Goal: Information Seeking & Learning: Compare options

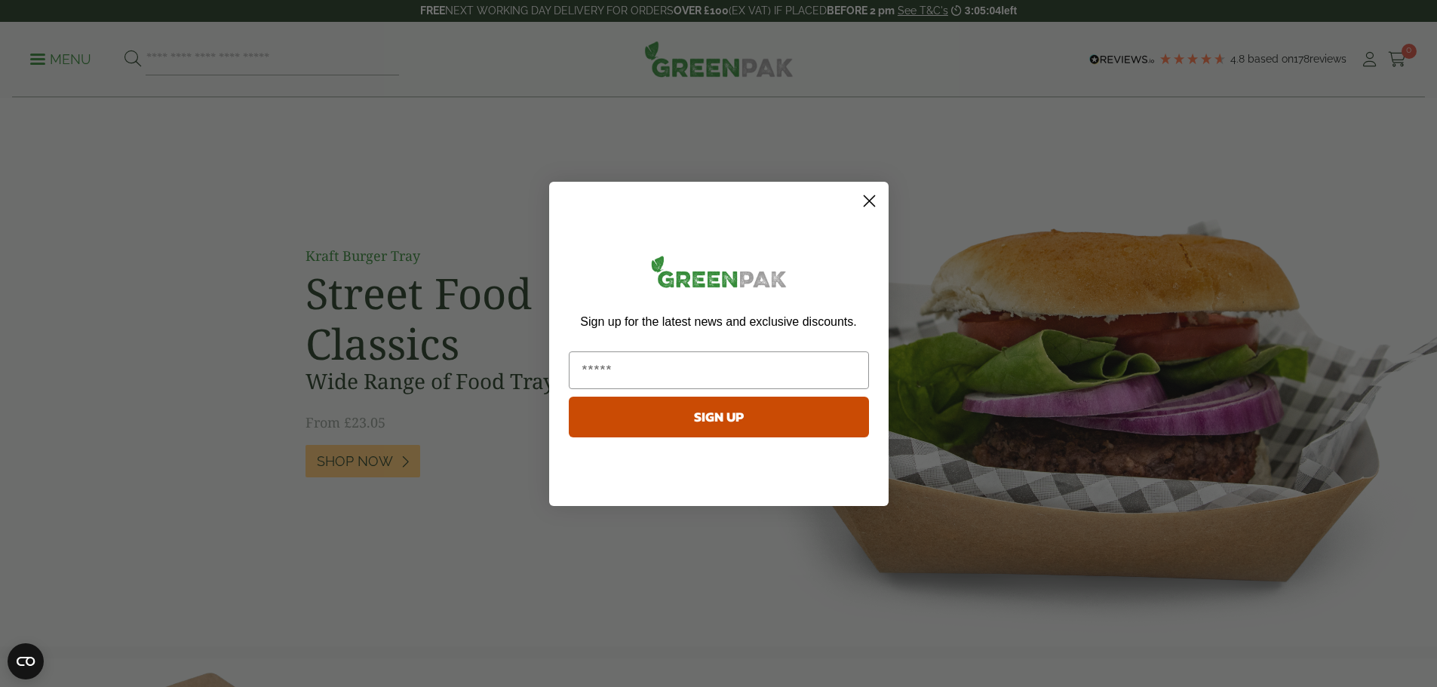
click at [864, 201] on circle "Close dialog" at bounding box center [868, 200] width 25 height 25
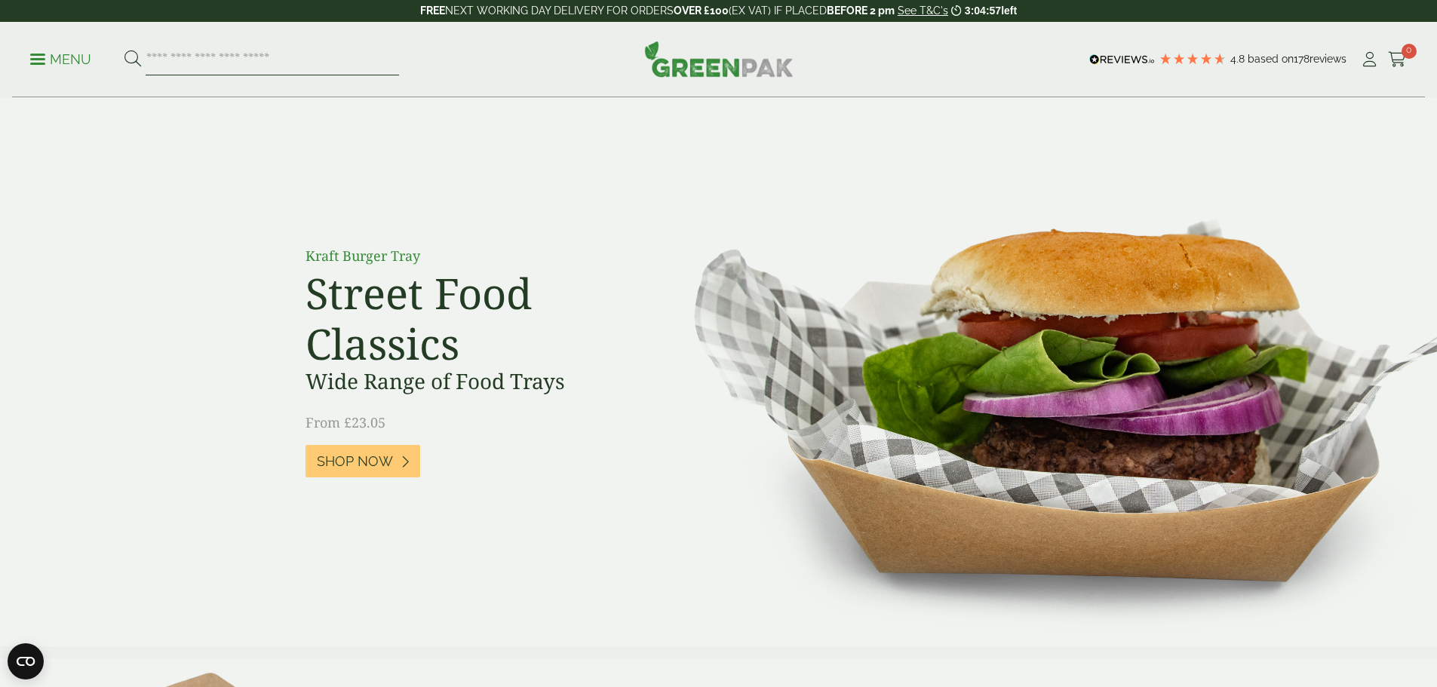
click at [202, 59] on input "search" at bounding box center [272, 60] width 253 height 32
click at [33, 51] on div "Menu 4.8 Based on 178 reviews My Account" at bounding box center [718, 59] width 1413 height 75
click at [41, 60] on span at bounding box center [37, 59] width 15 height 2
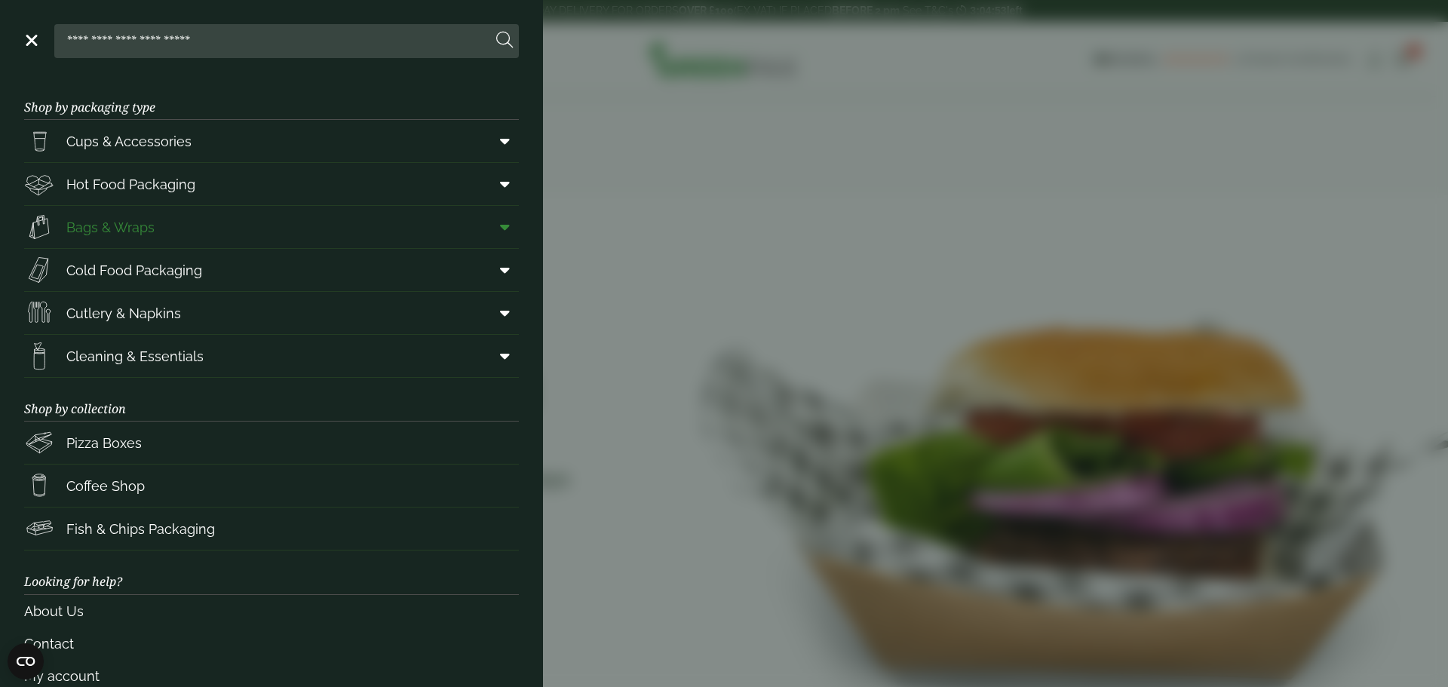
click at [272, 227] on link "Bags & Wraps" at bounding box center [271, 227] width 495 height 42
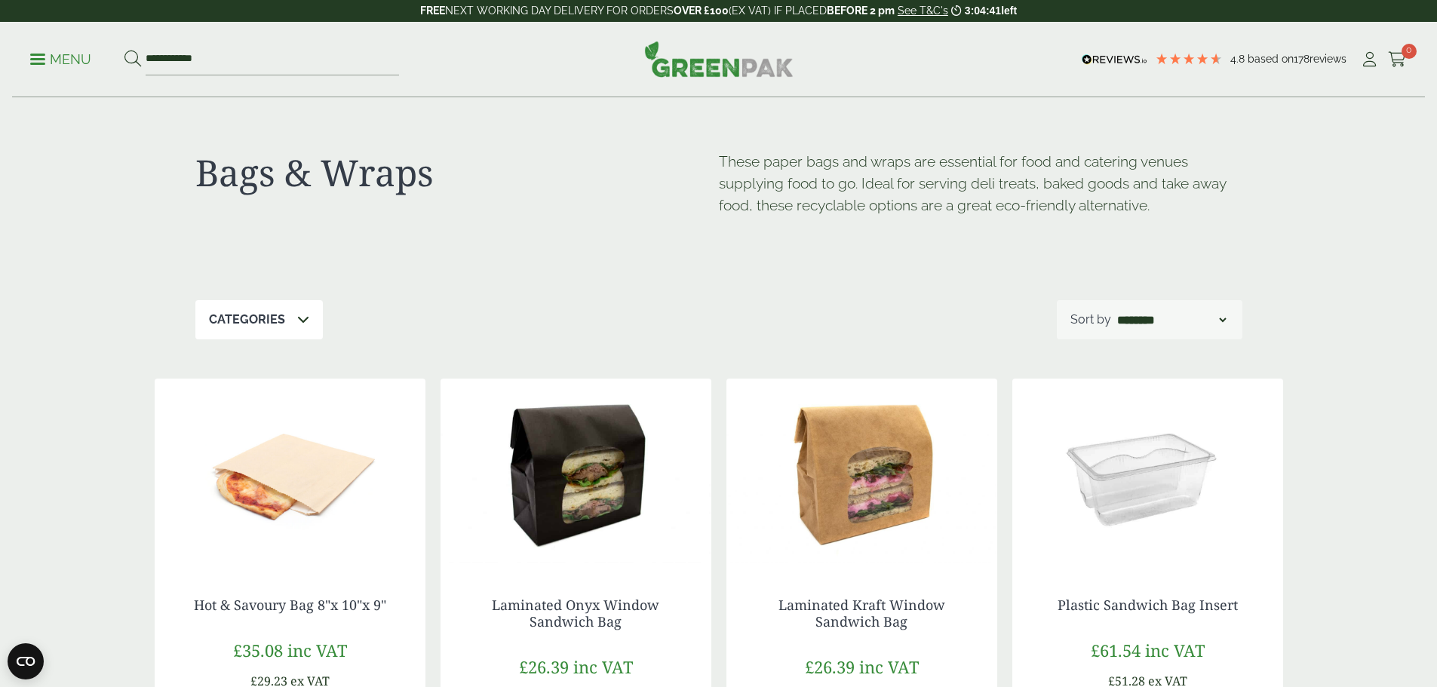
click at [268, 323] on p "Categories" at bounding box center [247, 320] width 76 height 18
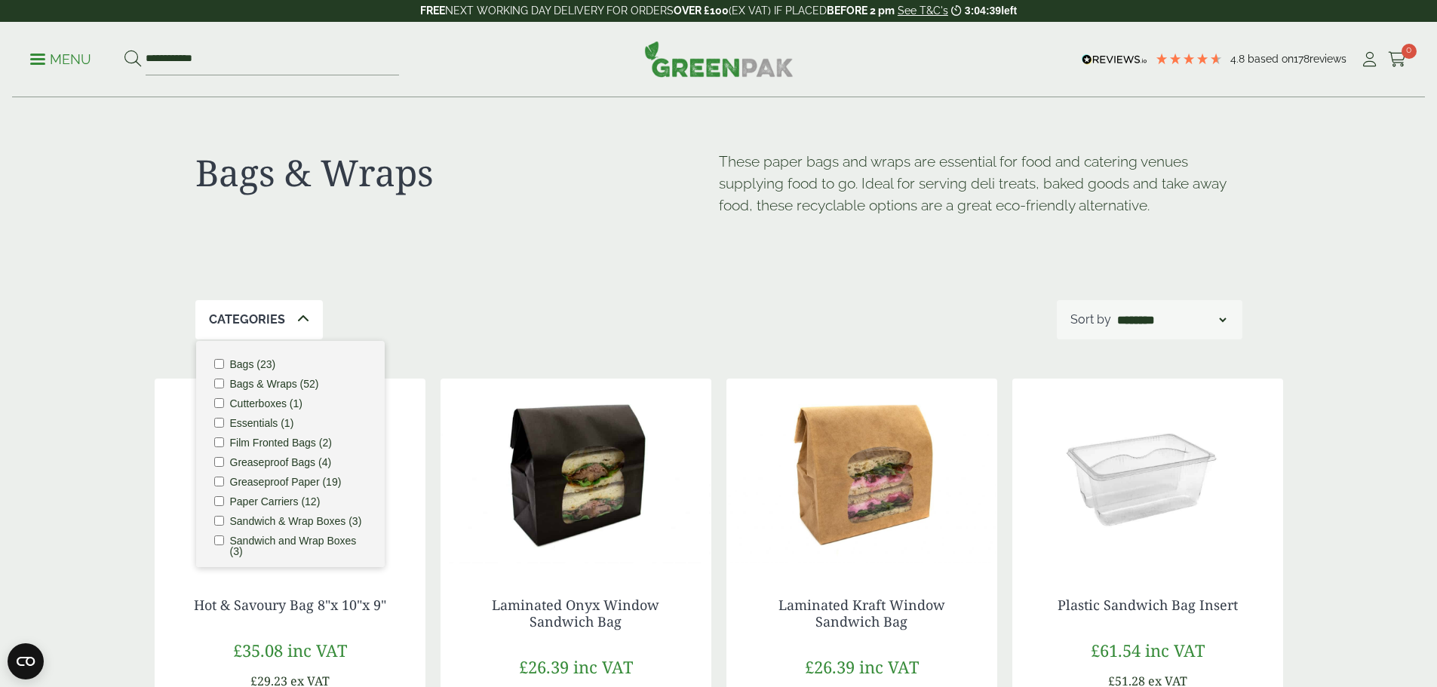
click at [211, 365] on ul "Bags (23) Bags & Wraps (52) Cutterboxes (1) Essentials (1) Film Fronted Bags (2…" at bounding box center [290, 454] width 189 height 226
click at [679, 308] on div "Categories 1 Bags (23) Bags & Wraps (52) Cutterboxes (1) Essentials (1) Film Fr…" at bounding box center [718, 319] width 1047 height 39
click at [490, 295] on div "Bags & Wraps These paper bags and wraps are essential for food and catering ven…" at bounding box center [718, 199] width 1047 height 202
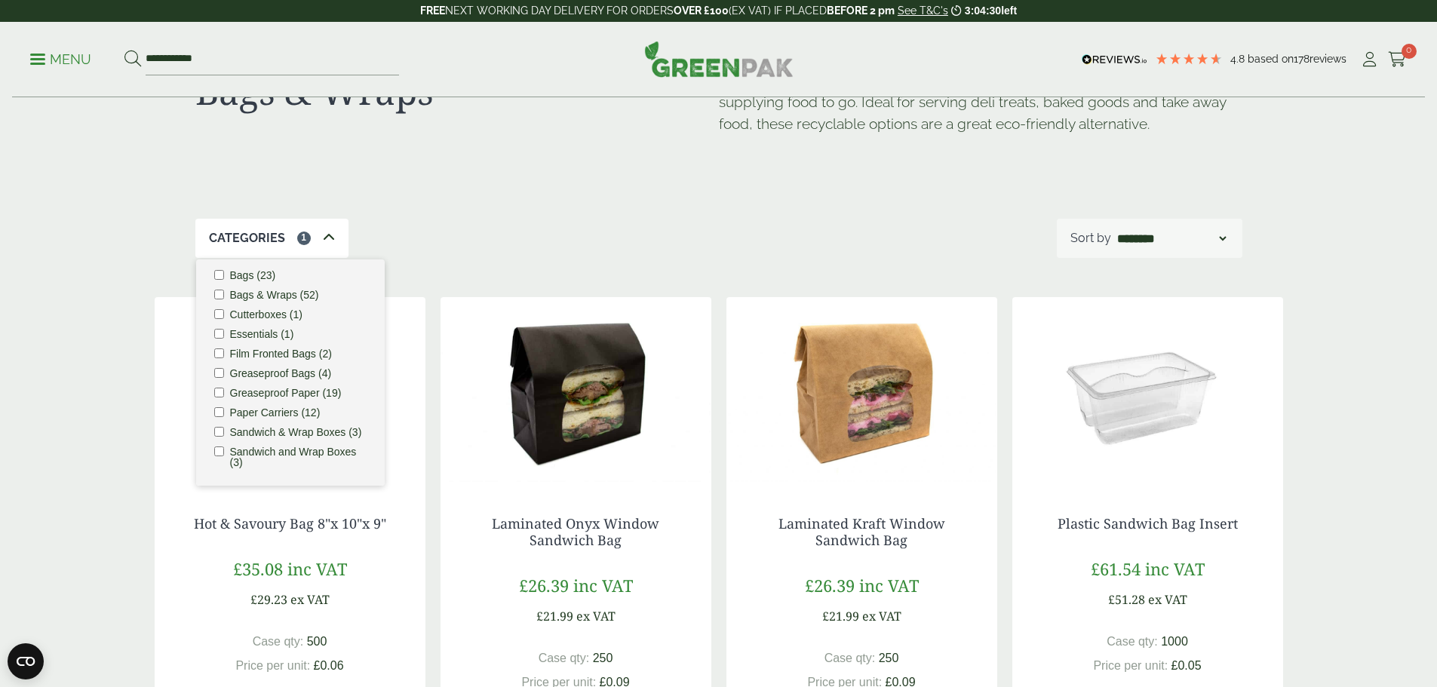
scroll to position [0, 0]
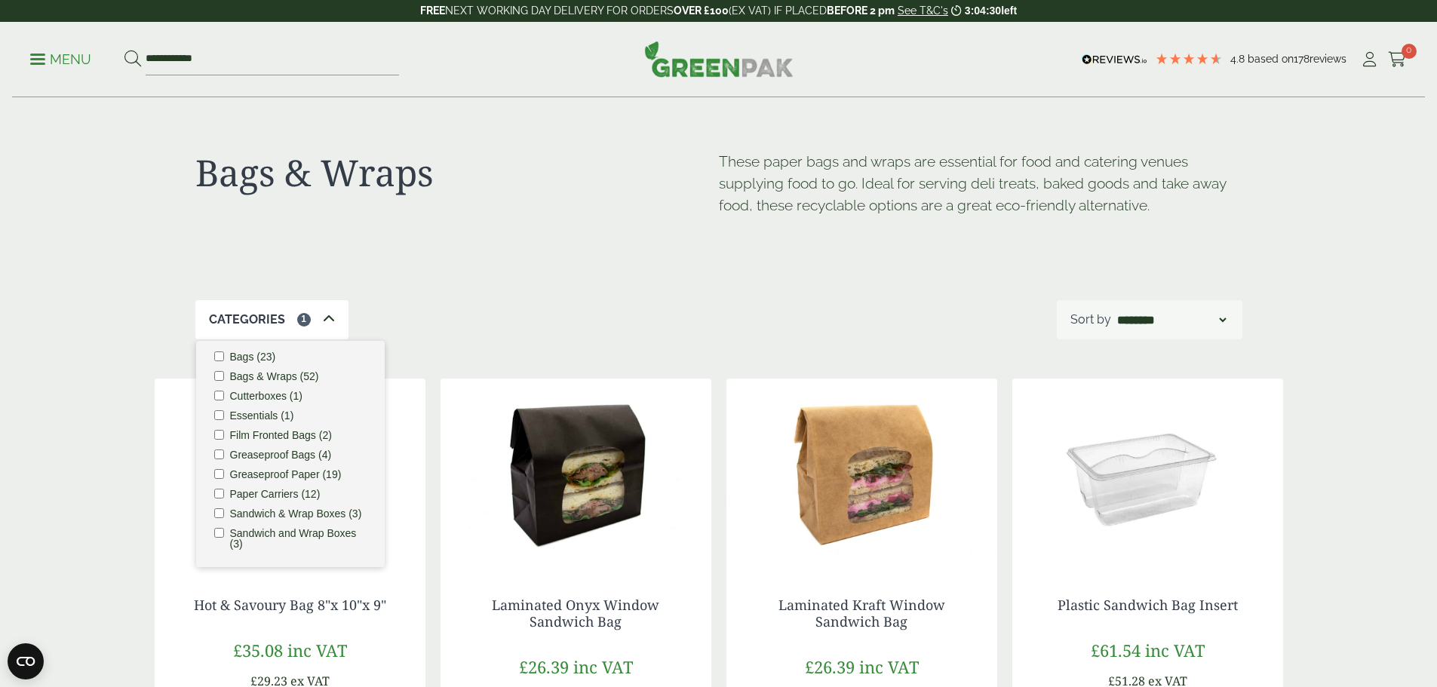
click at [520, 205] on div "Bags & Wraps" at bounding box center [457, 195] width 524 height 89
click at [244, 352] on label "Bags (23)" at bounding box center [253, 357] width 46 height 11
drag, startPoint x: 237, startPoint y: 348, endPoint x: 226, endPoint y: 344, distance: 11.9
click at [235, 352] on label "Bags (23)" at bounding box center [253, 357] width 46 height 11
click at [247, 315] on p "Categories" at bounding box center [247, 320] width 76 height 18
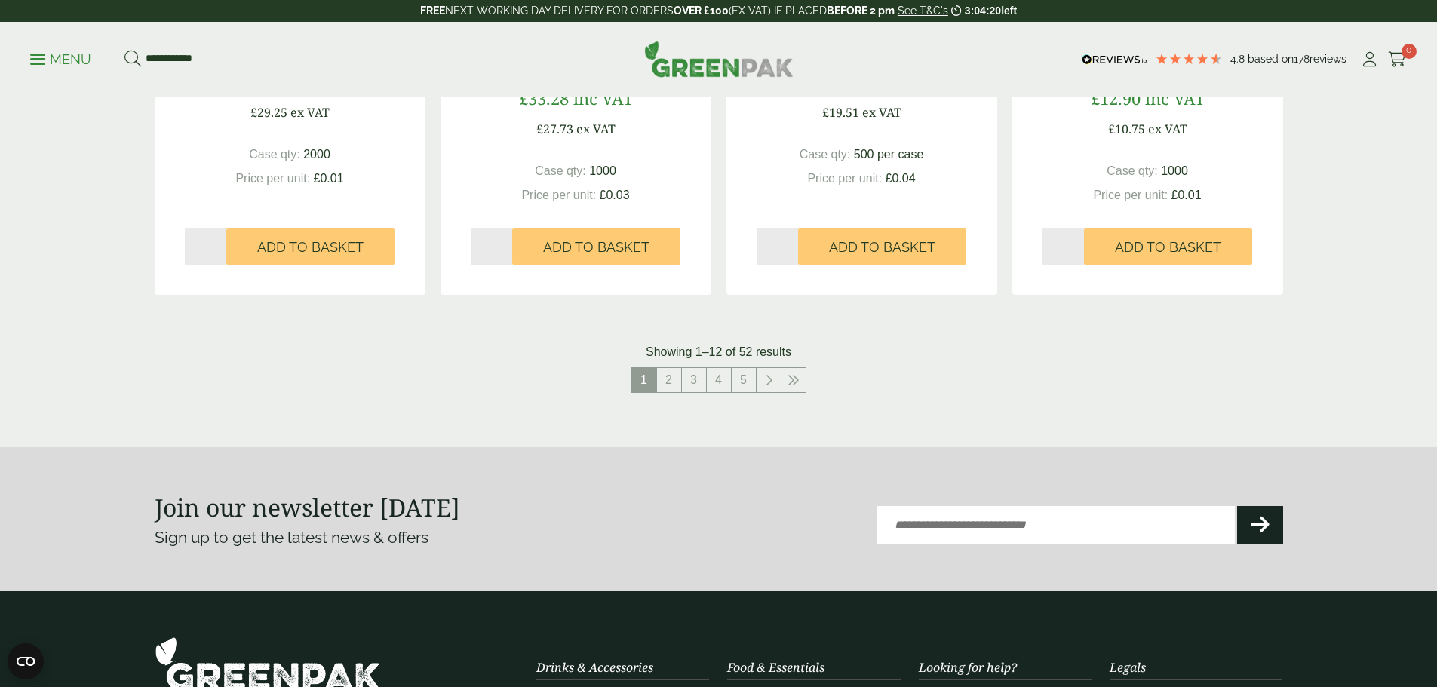
scroll to position [1509, 0]
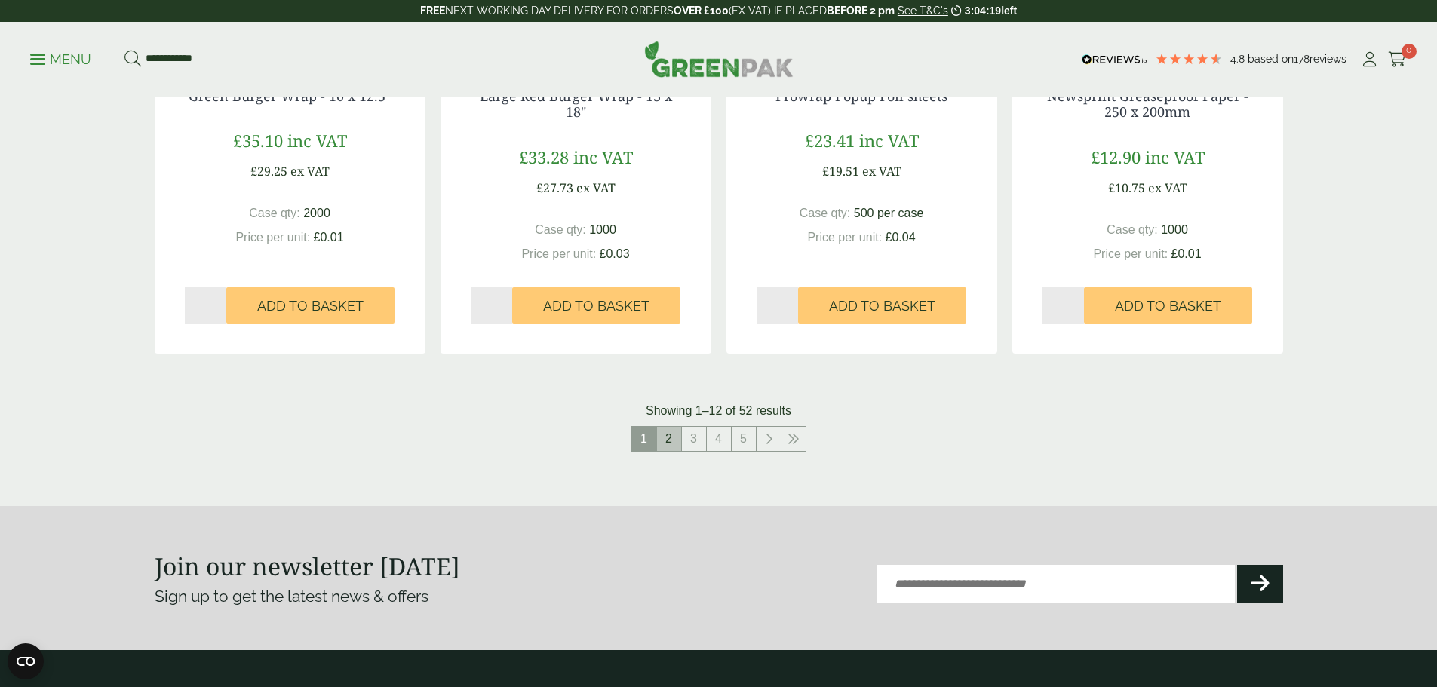
click at [668, 435] on link "2" at bounding box center [669, 439] width 24 height 24
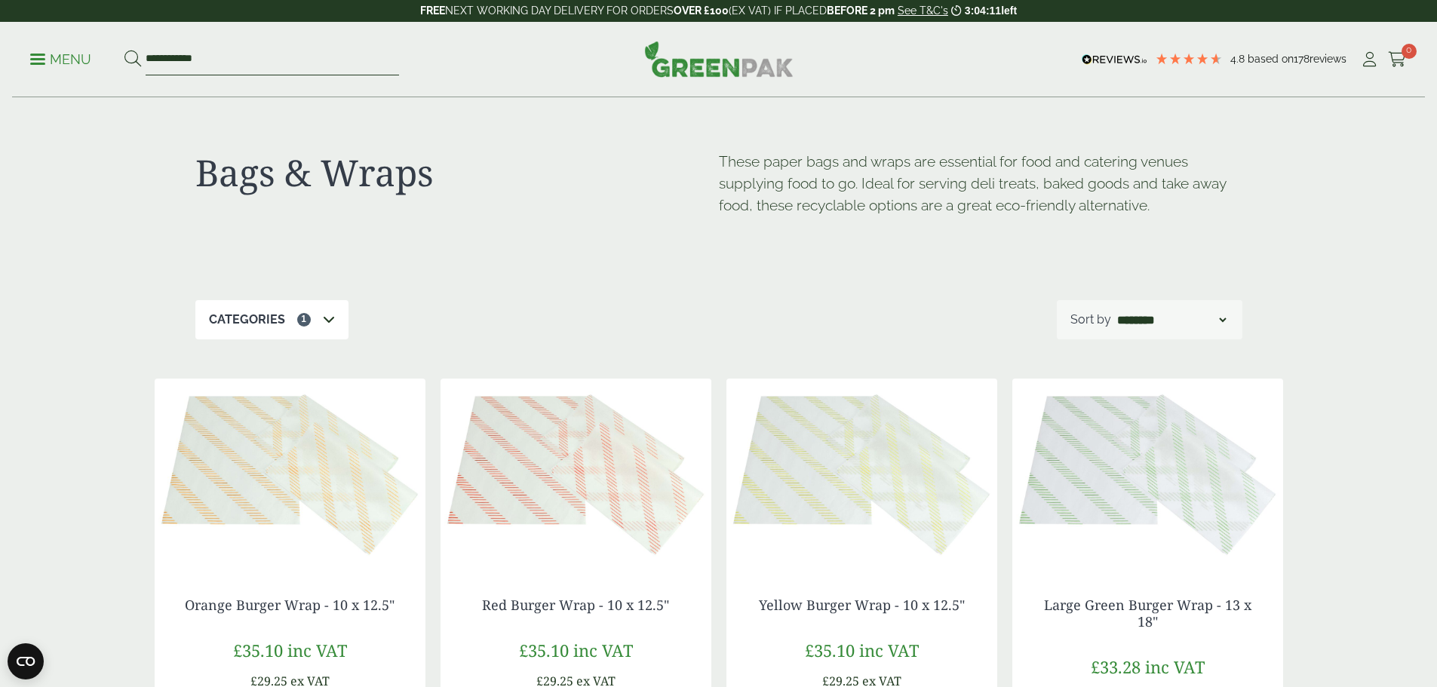
click at [255, 55] on input "**********" at bounding box center [272, 60] width 253 height 32
drag, startPoint x: 243, startPoint y: 59, endPoint x: 177, endPoint y: 60, distance: 66.4
click at [177, 60] on input "**********" at bounding box center [272, 60] width 253 height 32
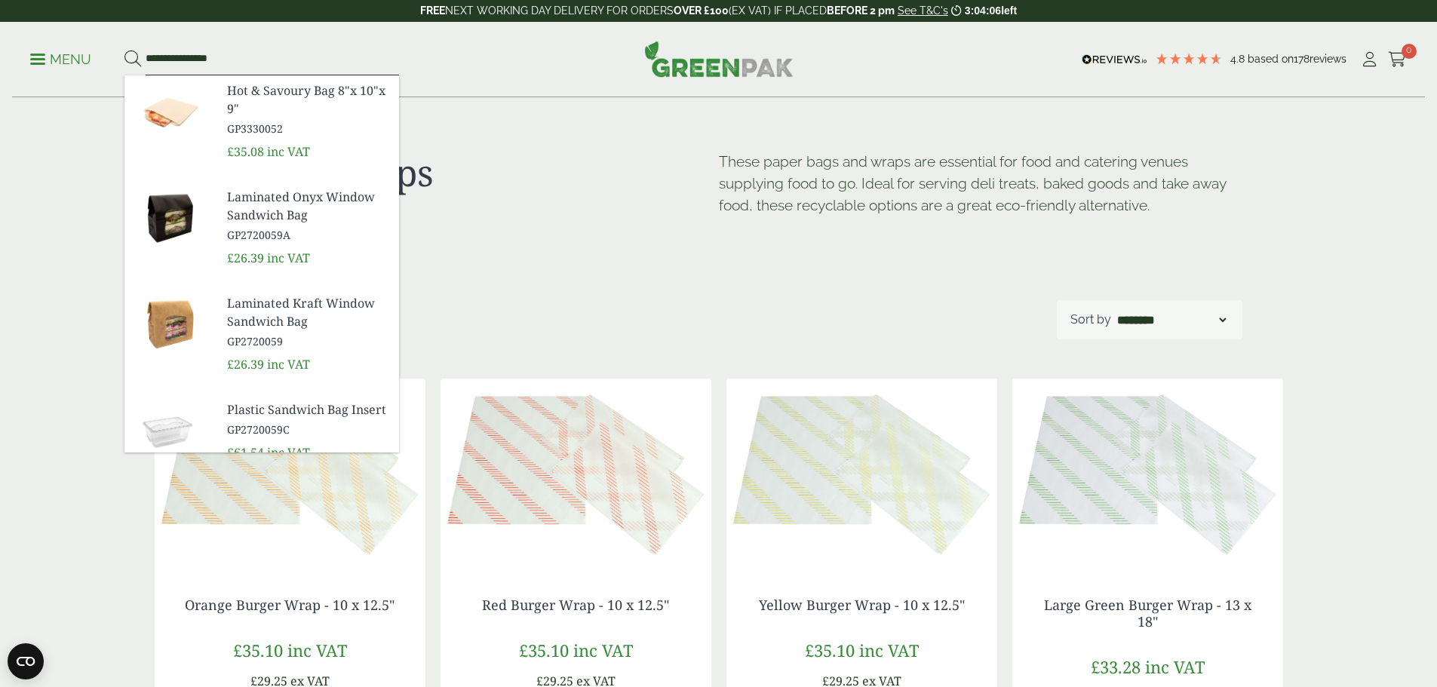
type input "**********"
click at [124, 50] on button at bounding box center [132, 60] width 17 height 20
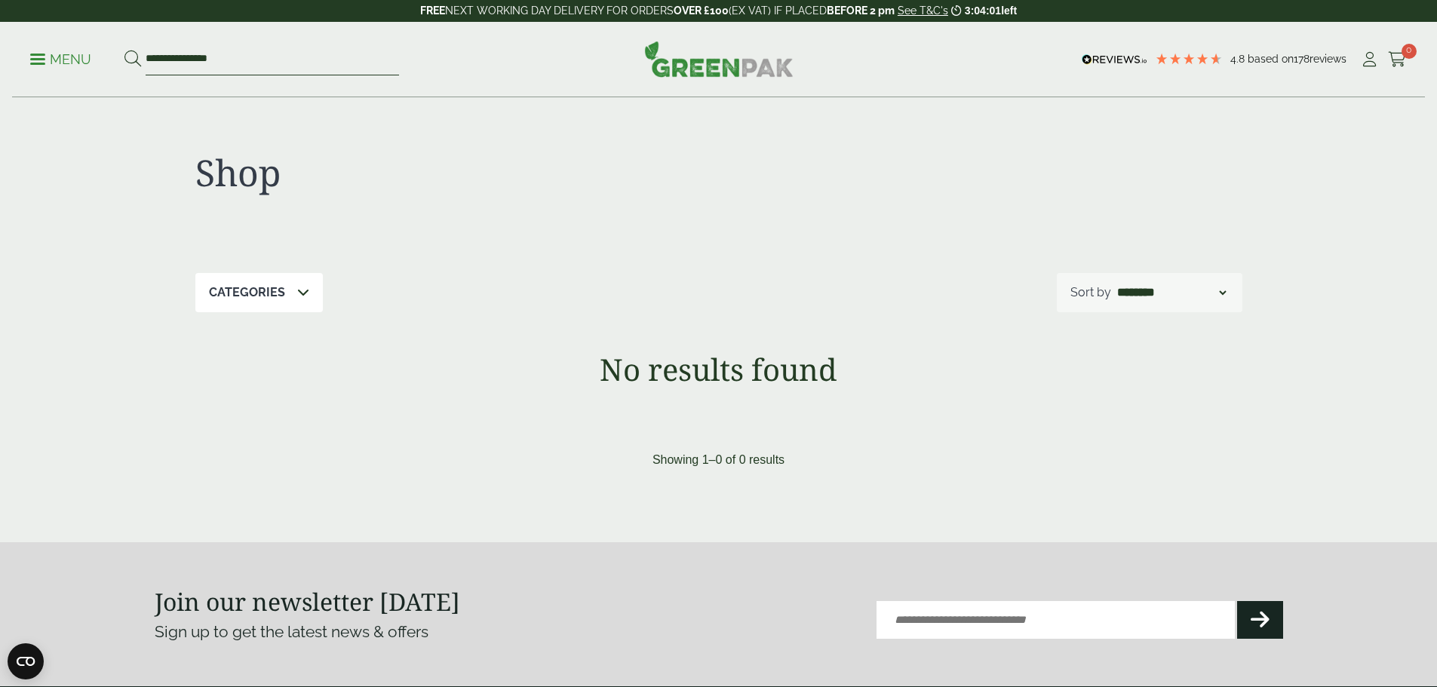
click at [160, 62] on input "**********" at bounding box center [272, 60] width 253 height 32
drag, startPoint x: 175, startPoint y: 59, endPoint x: 239, endPoint y: 63, distance: 64.2
click at [239, 63] on input "**********" at bounding box center [272, 60] width 253 height 32
type input "****"
click at [124, 50] on button at bounding box center [132, 60] width 17 height 20
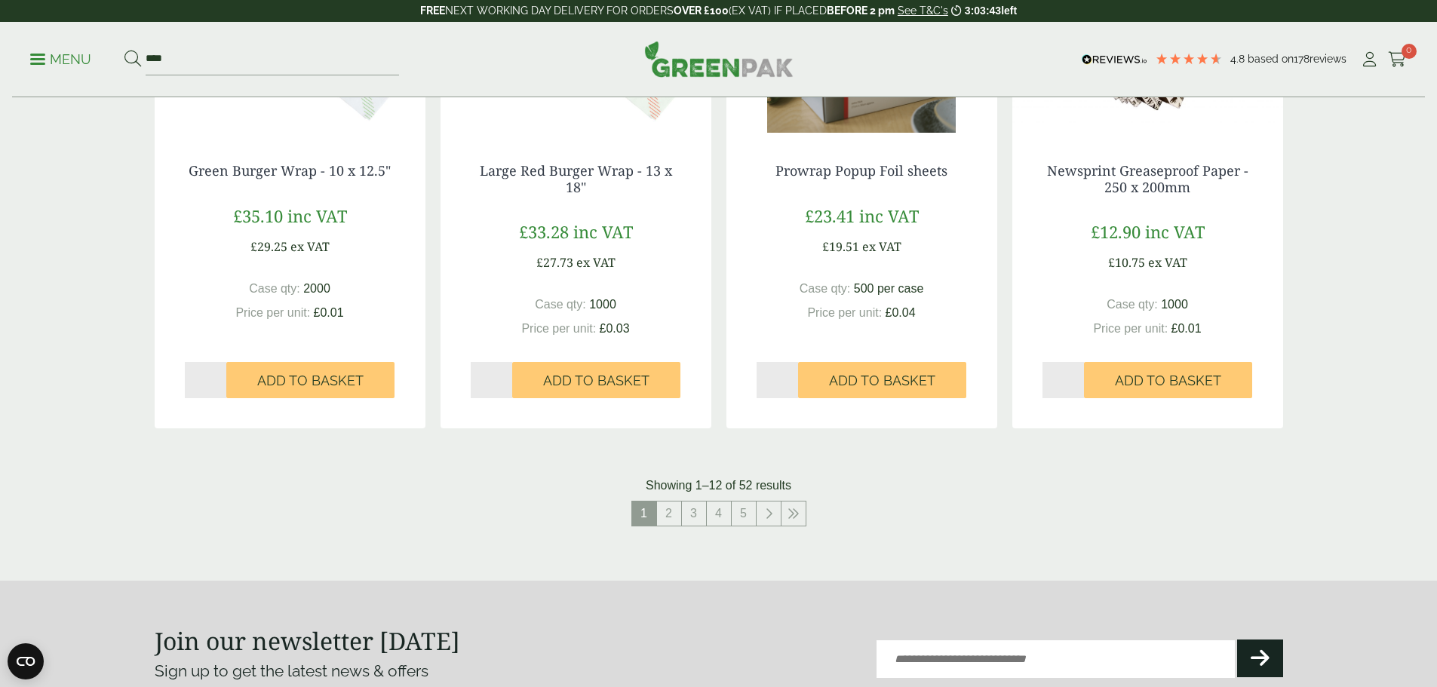
scroll to position [1433, 0]
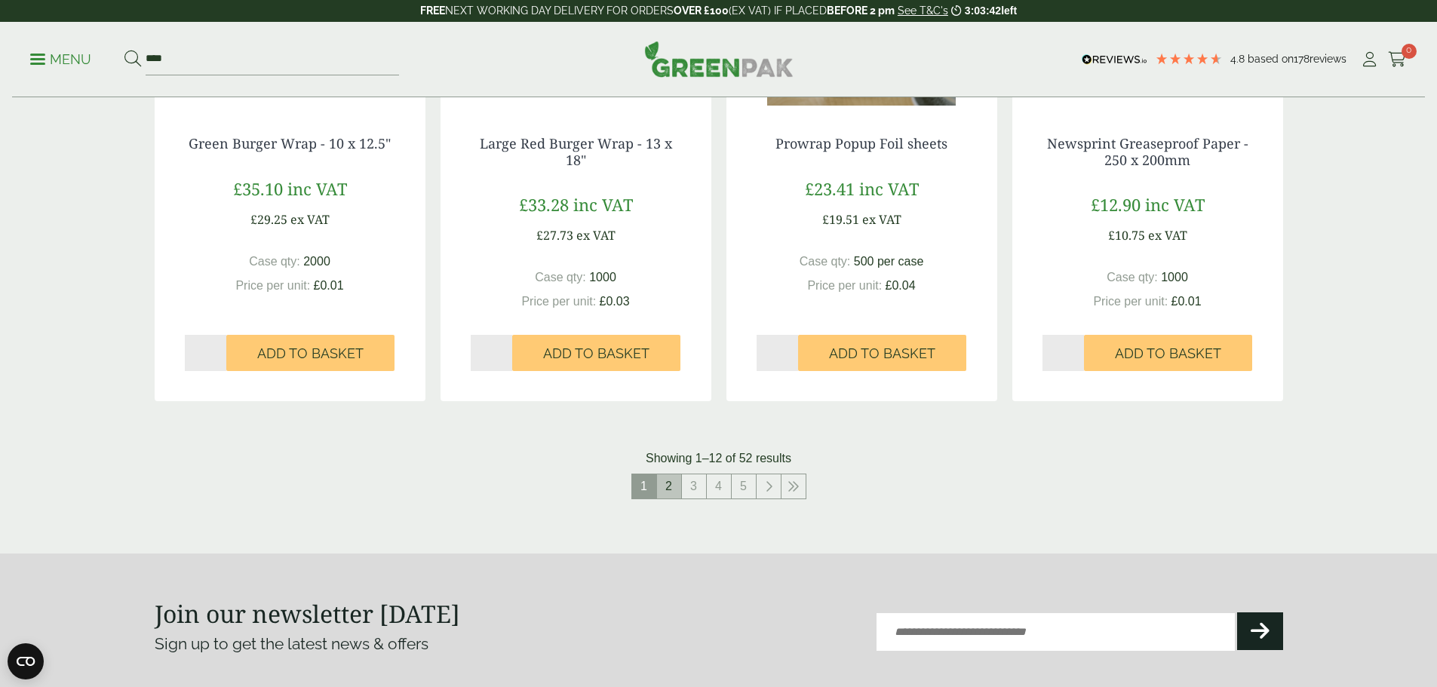
click at [673, 485] on link "2" at bounding box center [669, 486] width 24 height 24
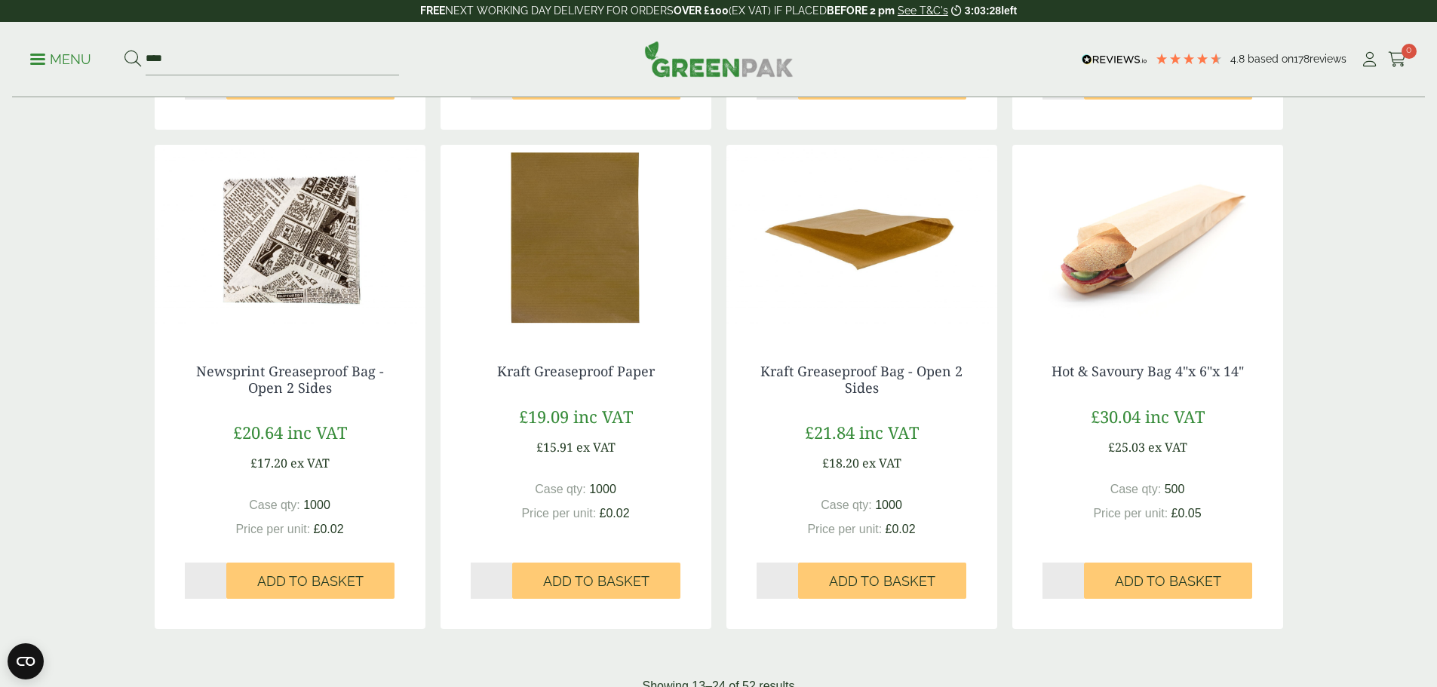
scroll to position [1282, 0]
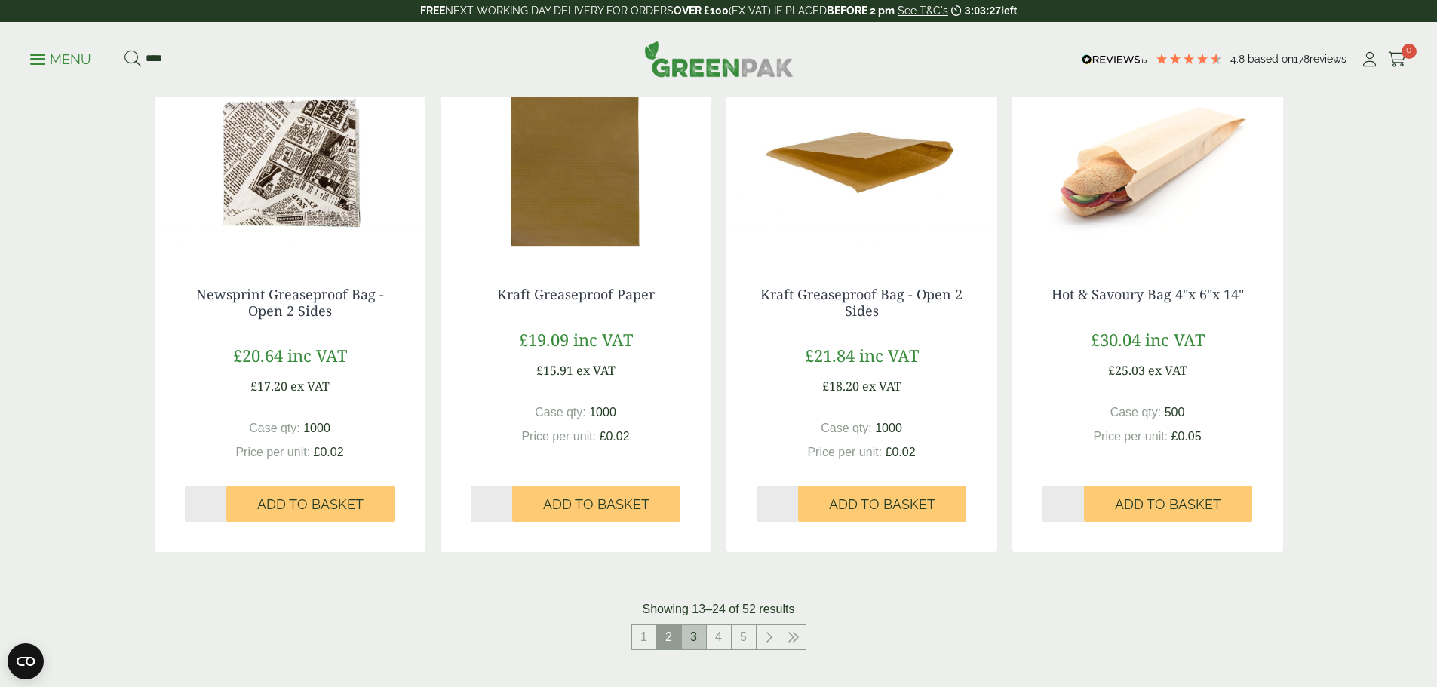
click at [699, 639] on link "3" at bounding box center [694, 637] width 24 height 24
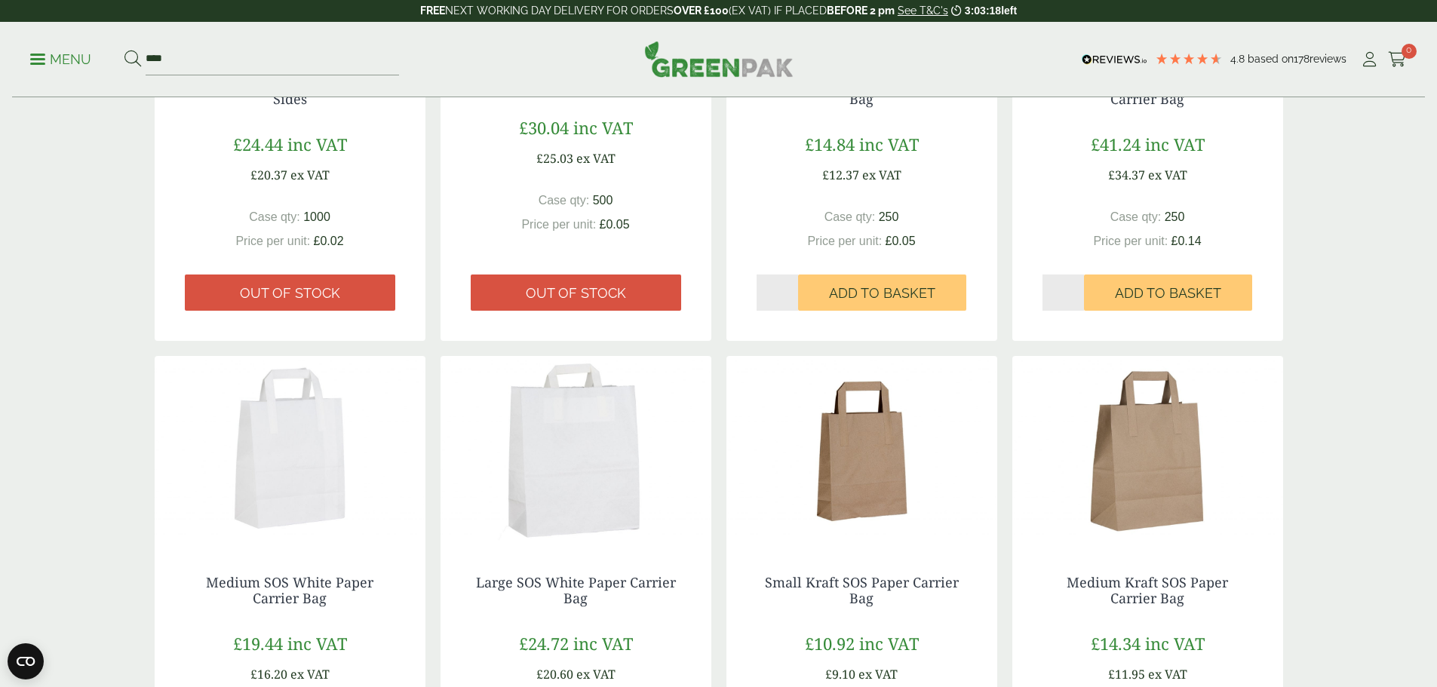
scroll to position [302, 0]
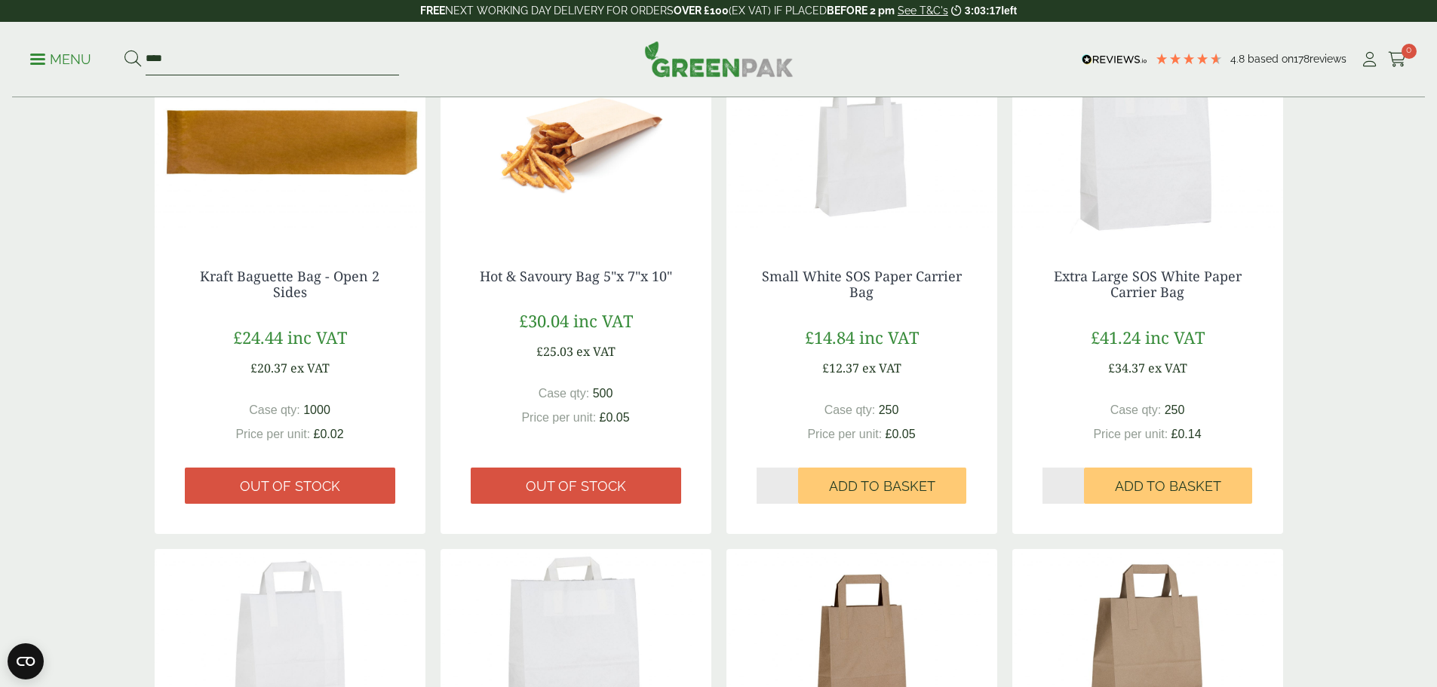
drag, startPoint x: 207, startPoint y: 56, endPoint x: 77, endPoint y: 60, distance: 130.6
click at [82, 60] on ul "Menu ****" at bounding box center [214, 60] width 369 height 32
type input "**********"
click at [124, 50] on button at bounding box center [132, 60] width 17 height 20
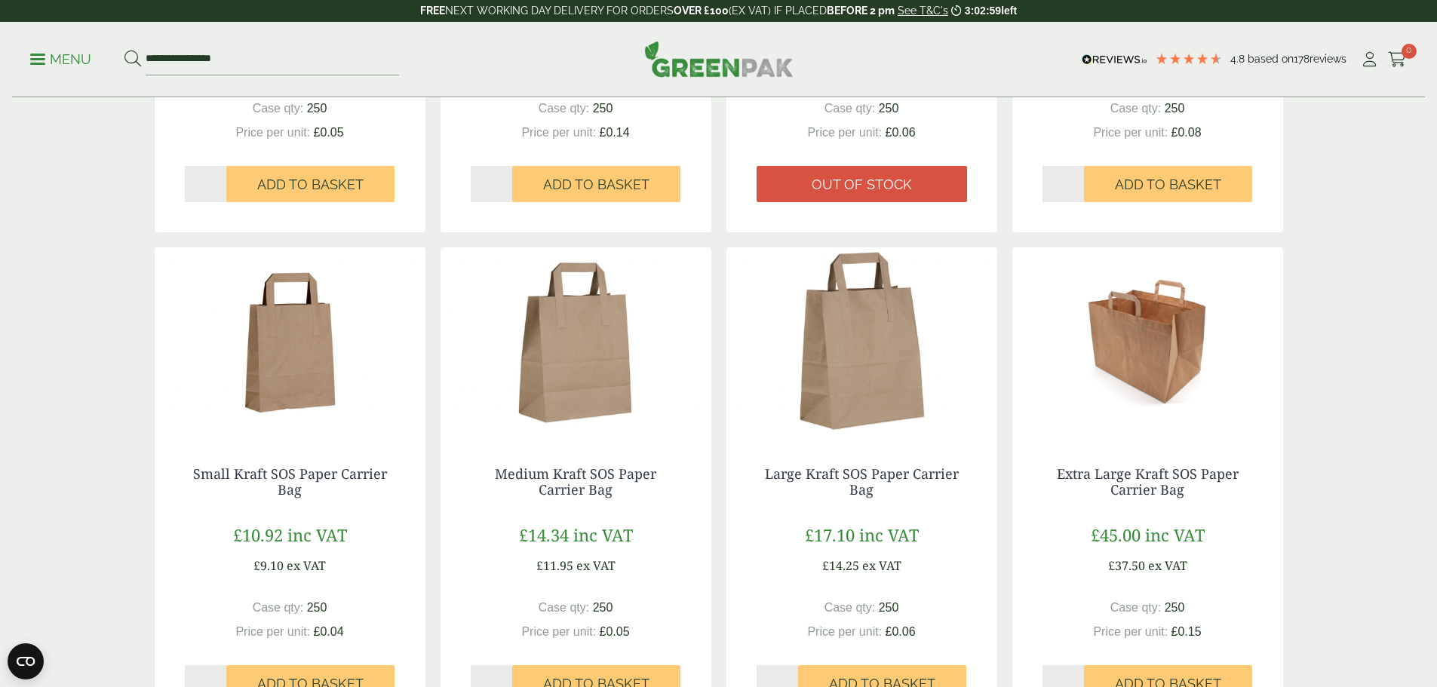
scroll to position [679, 0]
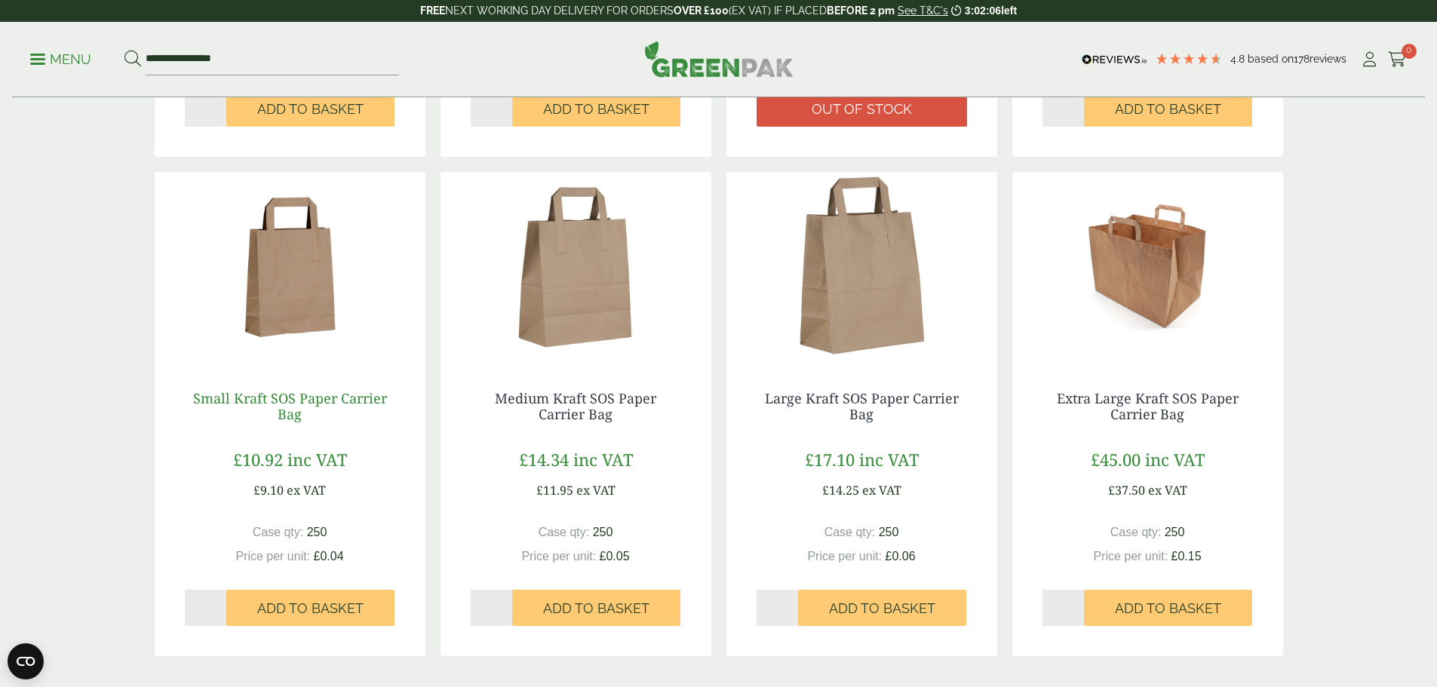
click at [293, 398] on link "Small Kraft SOS Paper Carrier Bag" at bounding box center [290, 406] width 194 height 35
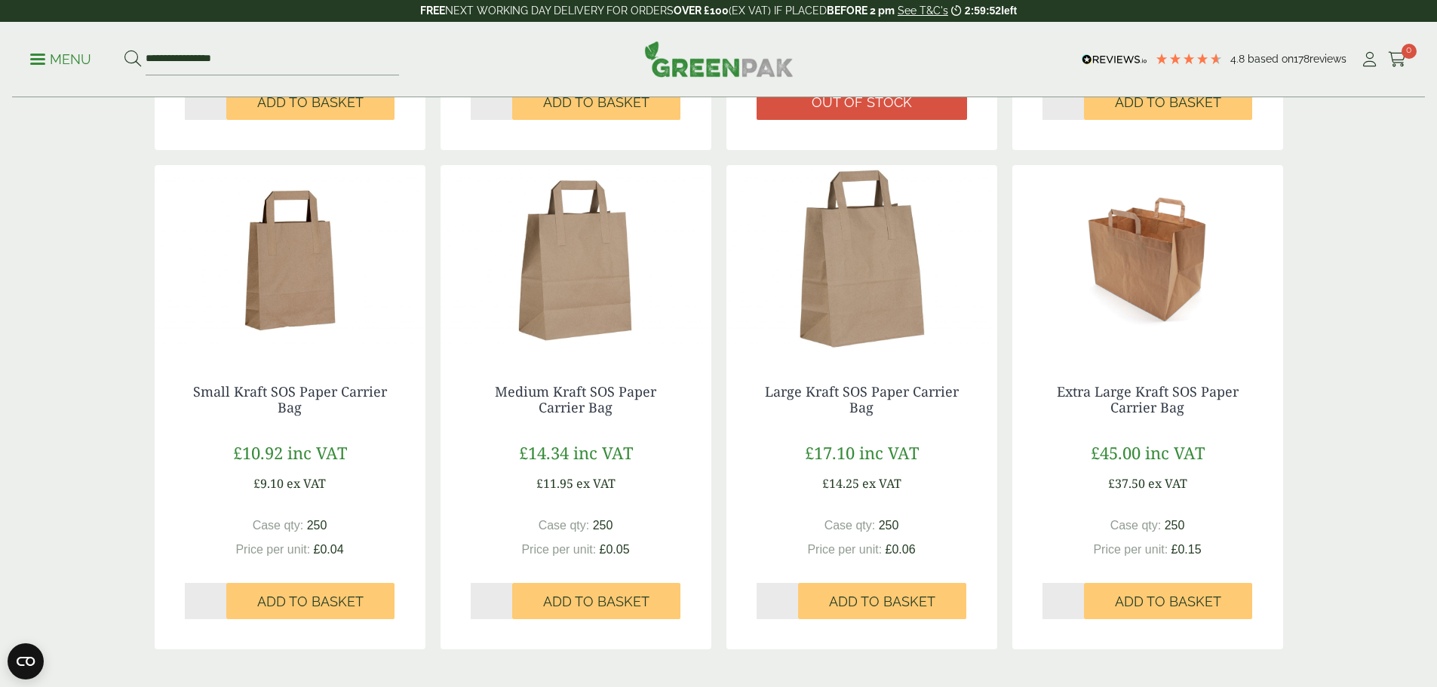
scroll to position [603, 0]
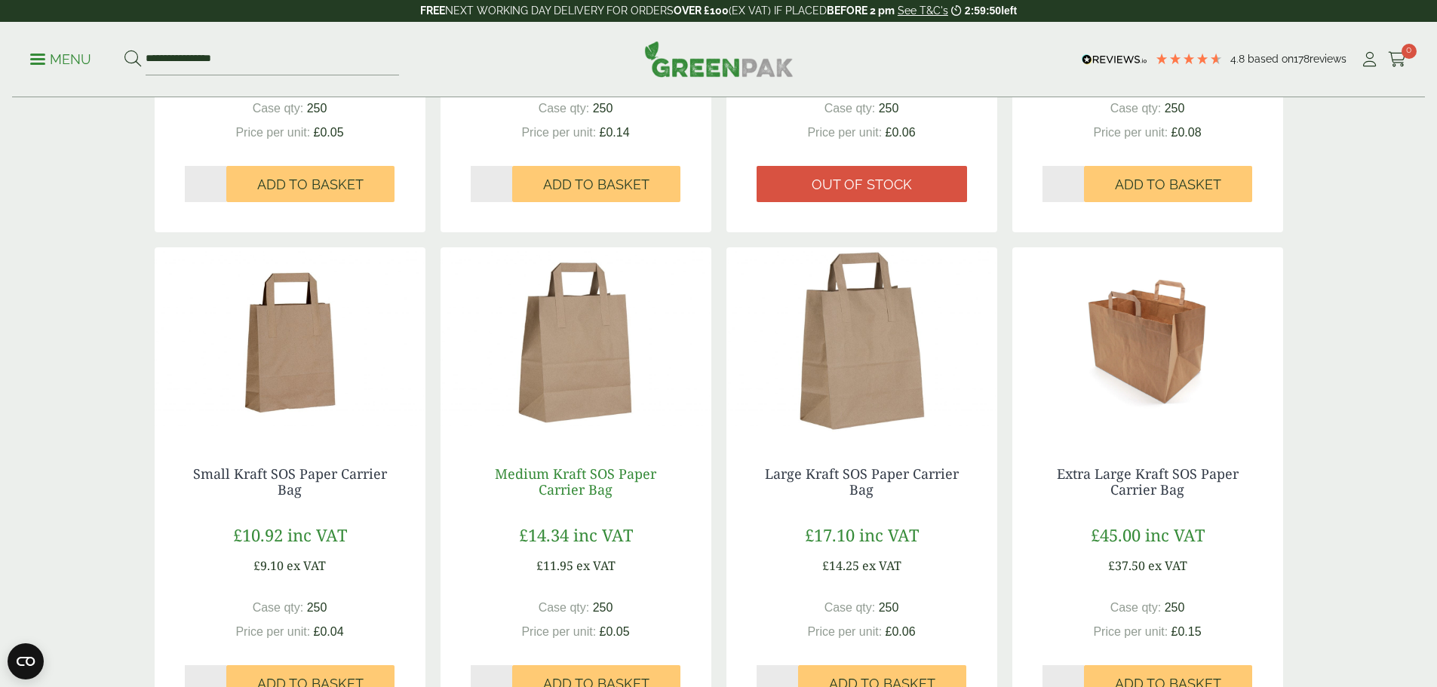
click at [576, 480] on link "Medium Kraft SOS Paper Carrier Bag" at bounding box center [575, 482] width 161 height 35
click at [837, 358] on img at bounding box center [861, 341] width 271 height 189
click at [590, 379] on img at bounding box center [576, 341] width 271 height 189
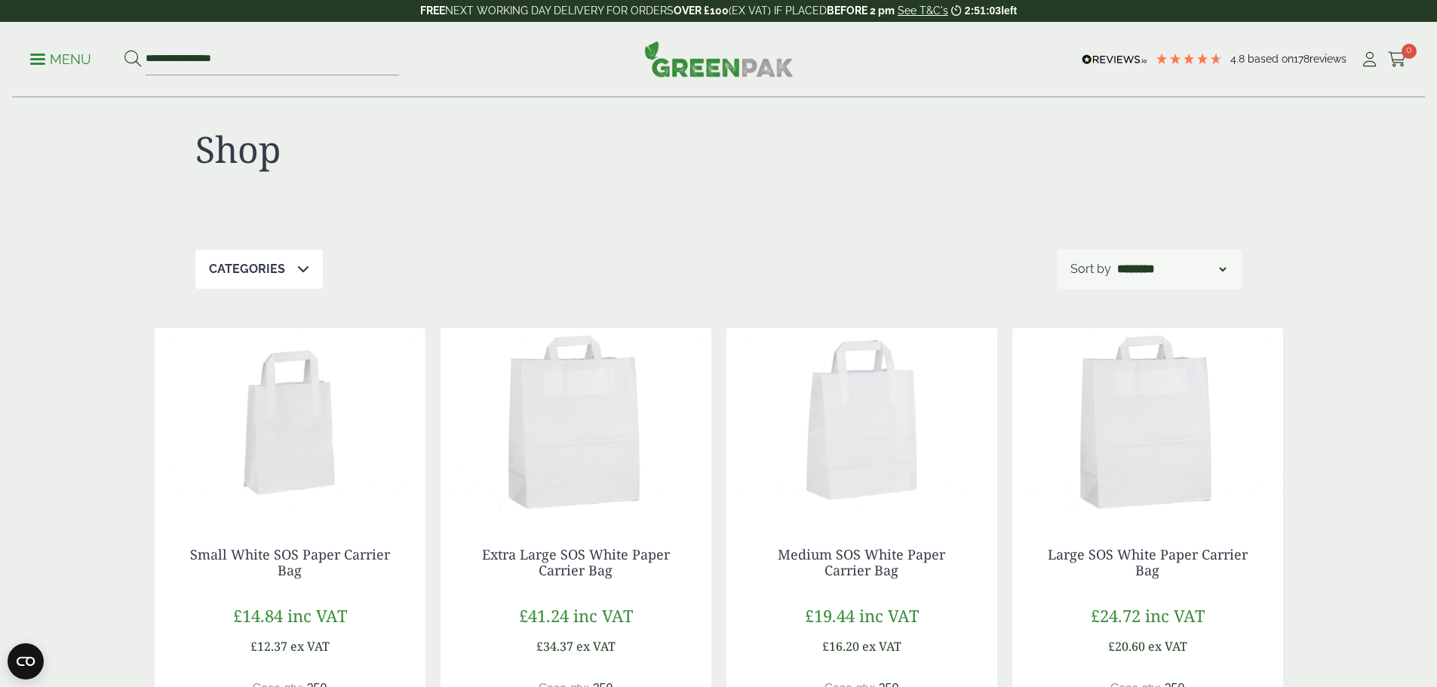
scroll to position [0, 0]
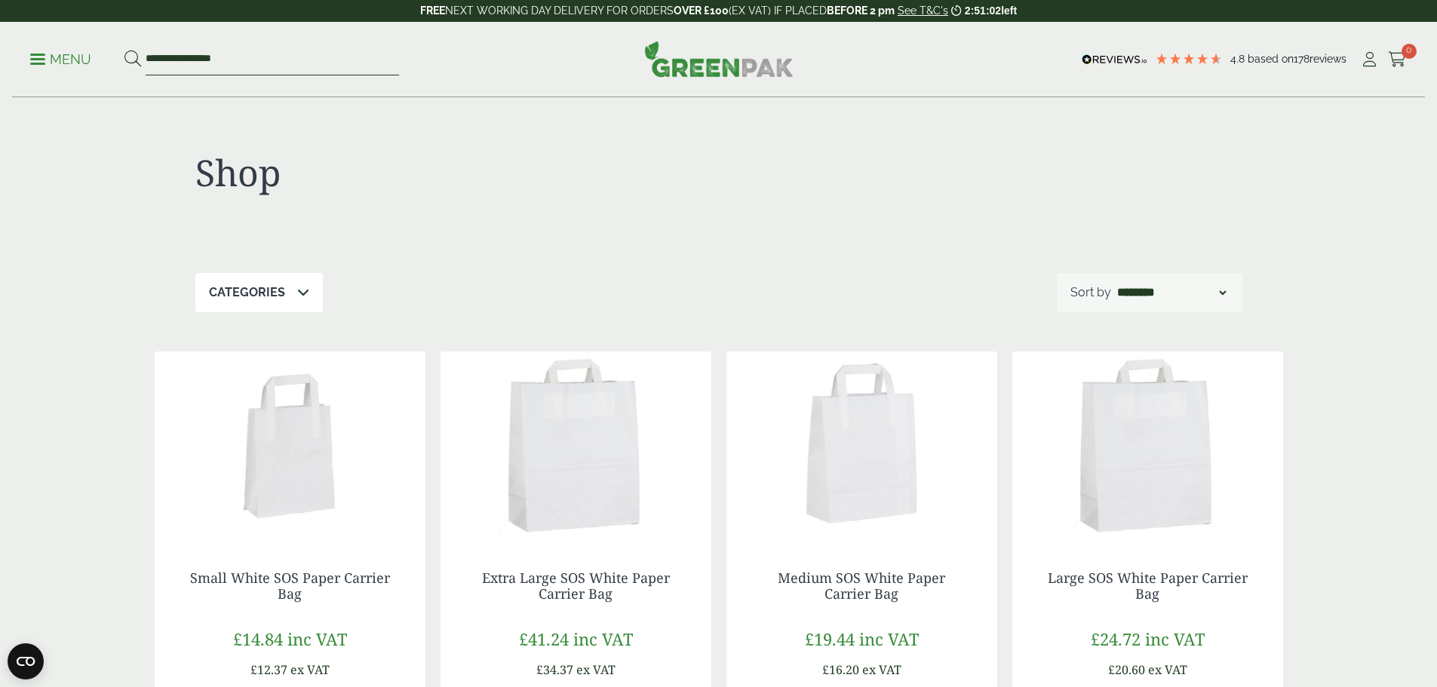
click at [214, 56] on input "**********" at bounding box center [272, 60] width 253 height 32
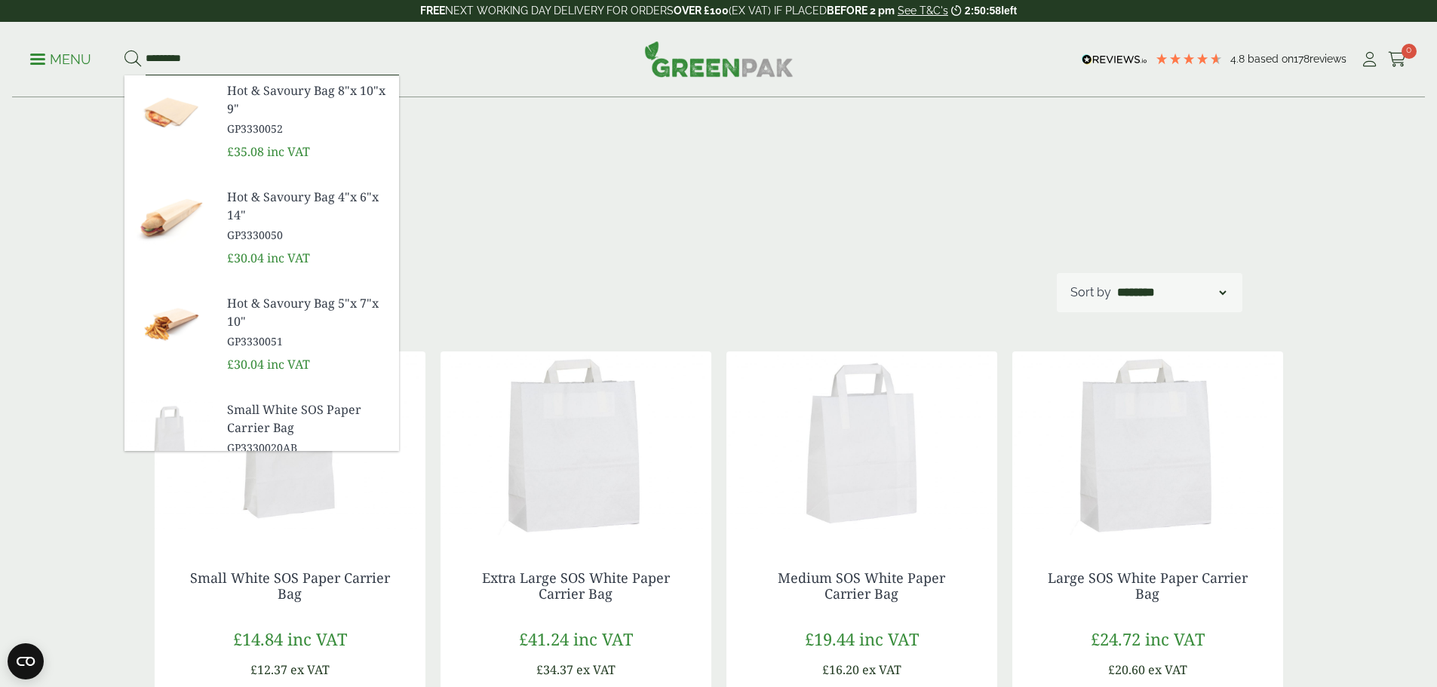
type input "*********"
click at [124, 50] on button at bounding box center [132, 60] width 17 height 20
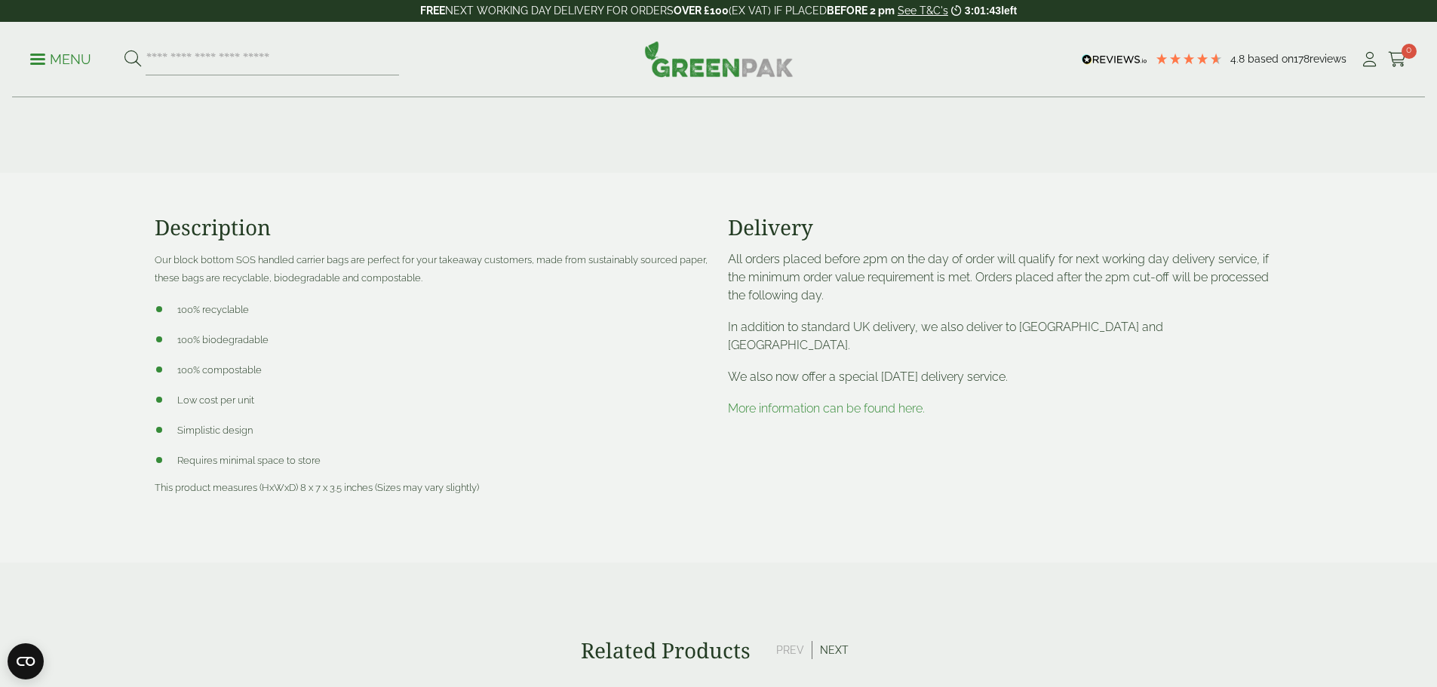
scroll to position [528, 0]
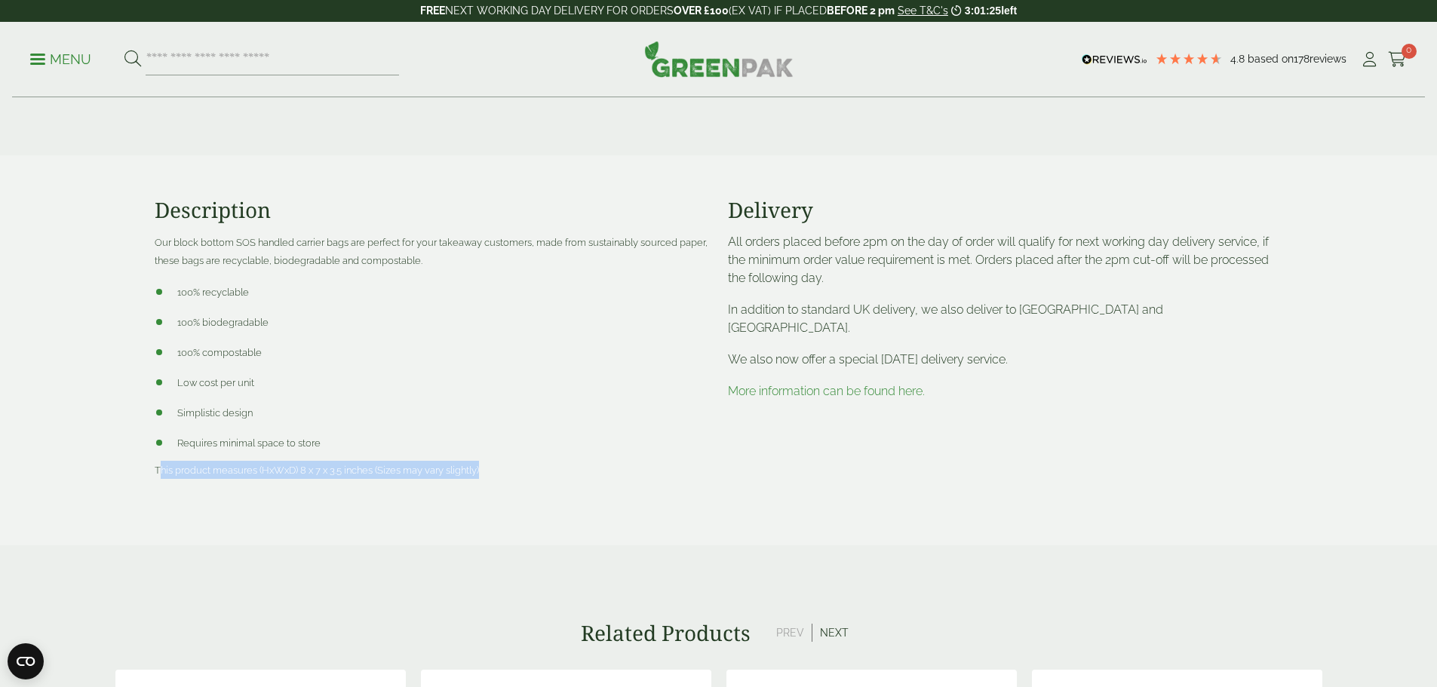
drag, startPoint x: 197, startPoint y: 471, endPoint x: 493, endPoint y: 472, distance: 296.5
click at [493, 472] on p "This product measures (HxWxD) 8 x 7 x 3.5 inches (Sizes may vary slightly)" at bounding box center [432, 470] width 555 height 18
copy span "his product measures (HxWxD) 8 x 7 x 3.5 inches (Sizes may vary slightly)"
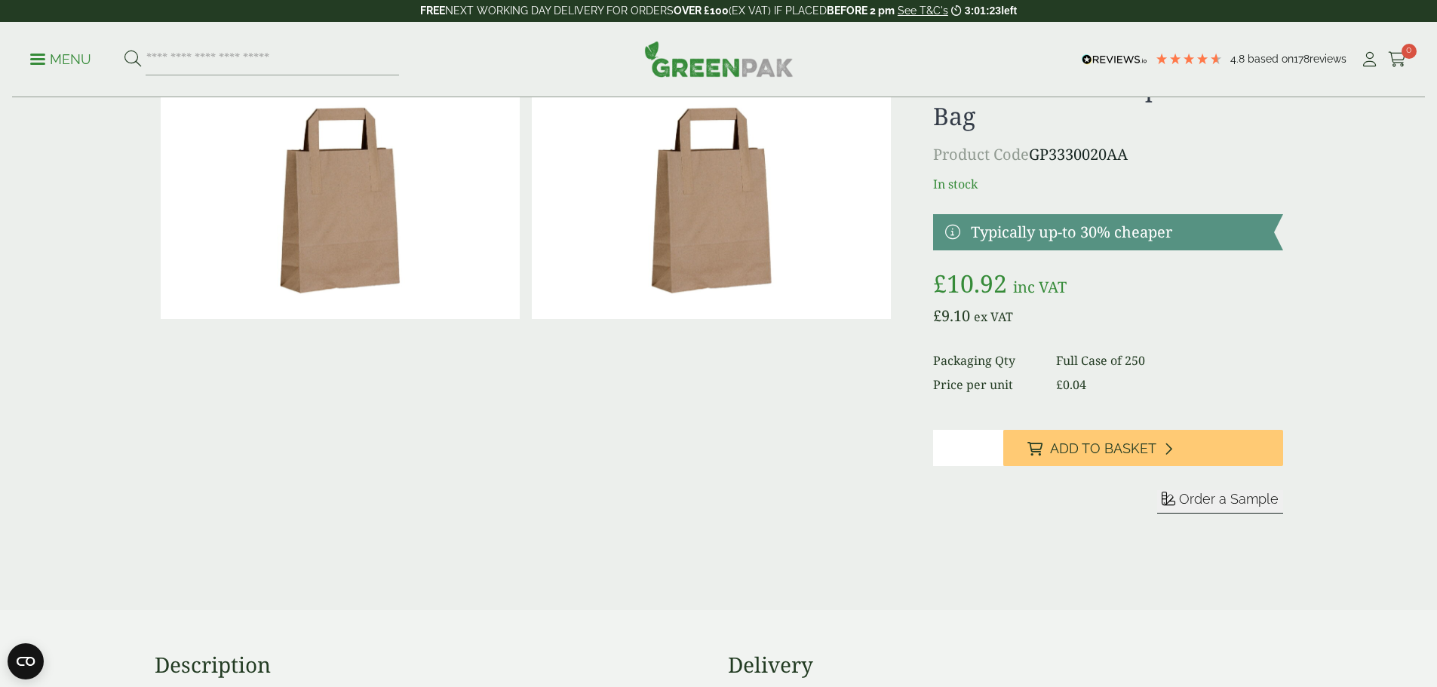
scroll to position [0, 0]
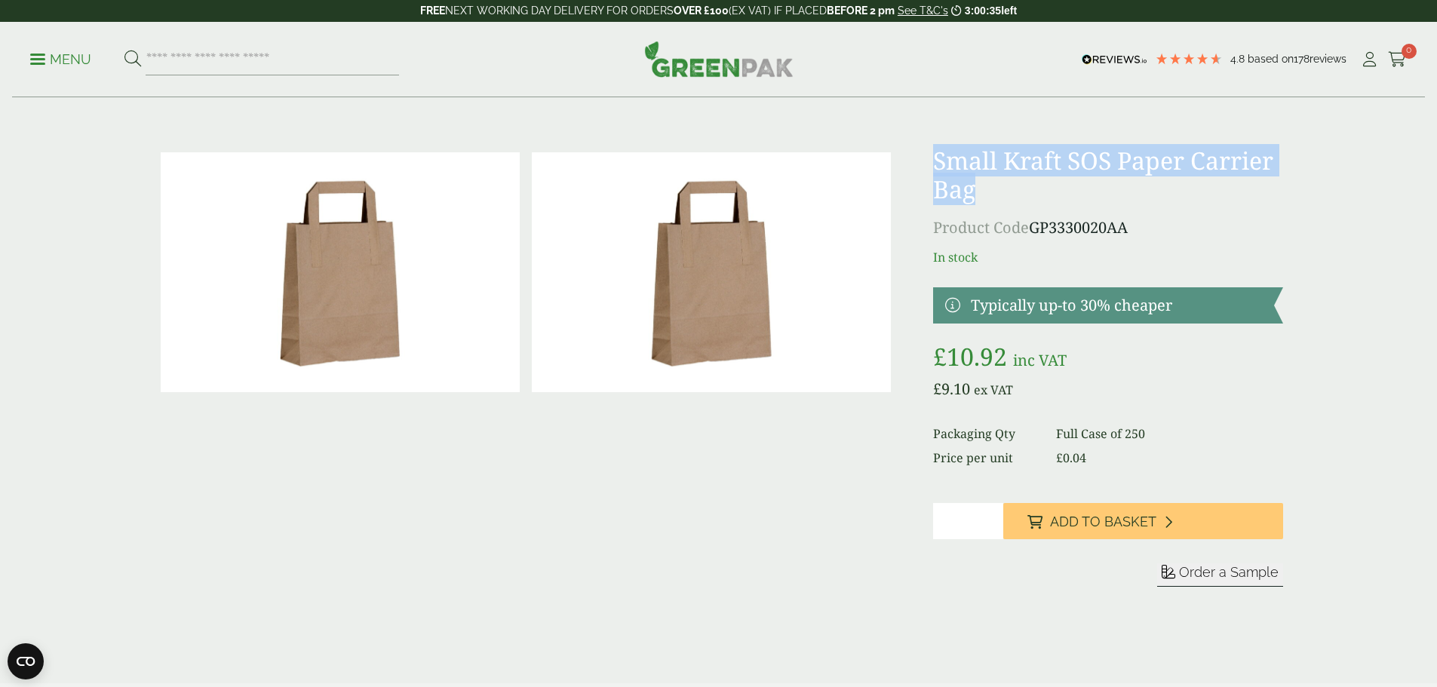
drag, startPoint x: 932, startPoint y: 154, endPoint x: 976, endPoint y: 189, distance: 56.3
click at [976, 189] on div "£" at bounding box center [719, 396] width 1147 height 501
copy h1 "Small Kraft SOS Paper Carrier Bag"
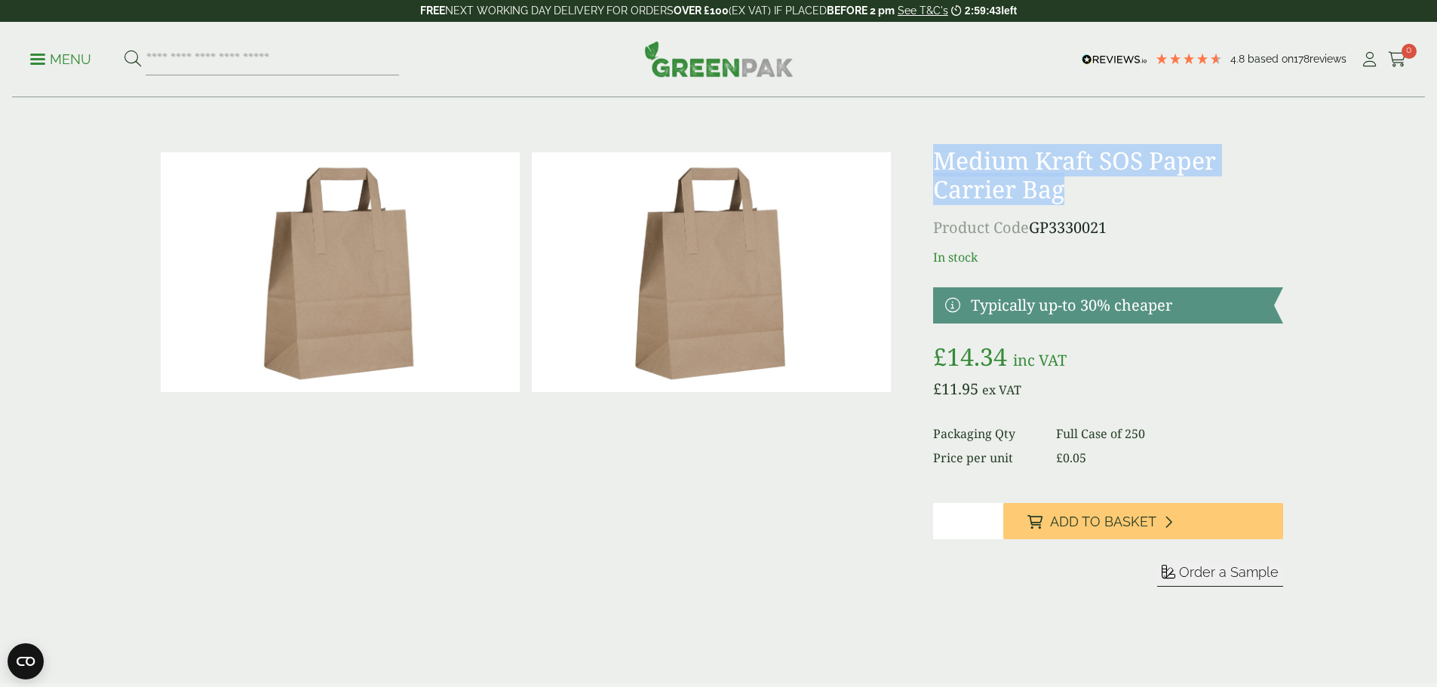
drag, startPoint x: 1073, startPoint y: 194, endPoint x: 933, endPoint y: 161, distance: 144.0
click at [933, 161] on h1 "Medium Kraft SOS Paper Carrier Bag" at bounding box center [1107, 175] width 349 height 58
copy h1 "Medium Kraft SOS Paper Carrier Bag"
drag, startPoint x: 751, startPoint y: 545, endPoint x: 747, endPoint y: 527, distance: 18.5
click at [751, 545] on div at bounding box center [526, 396] width 743 height 501
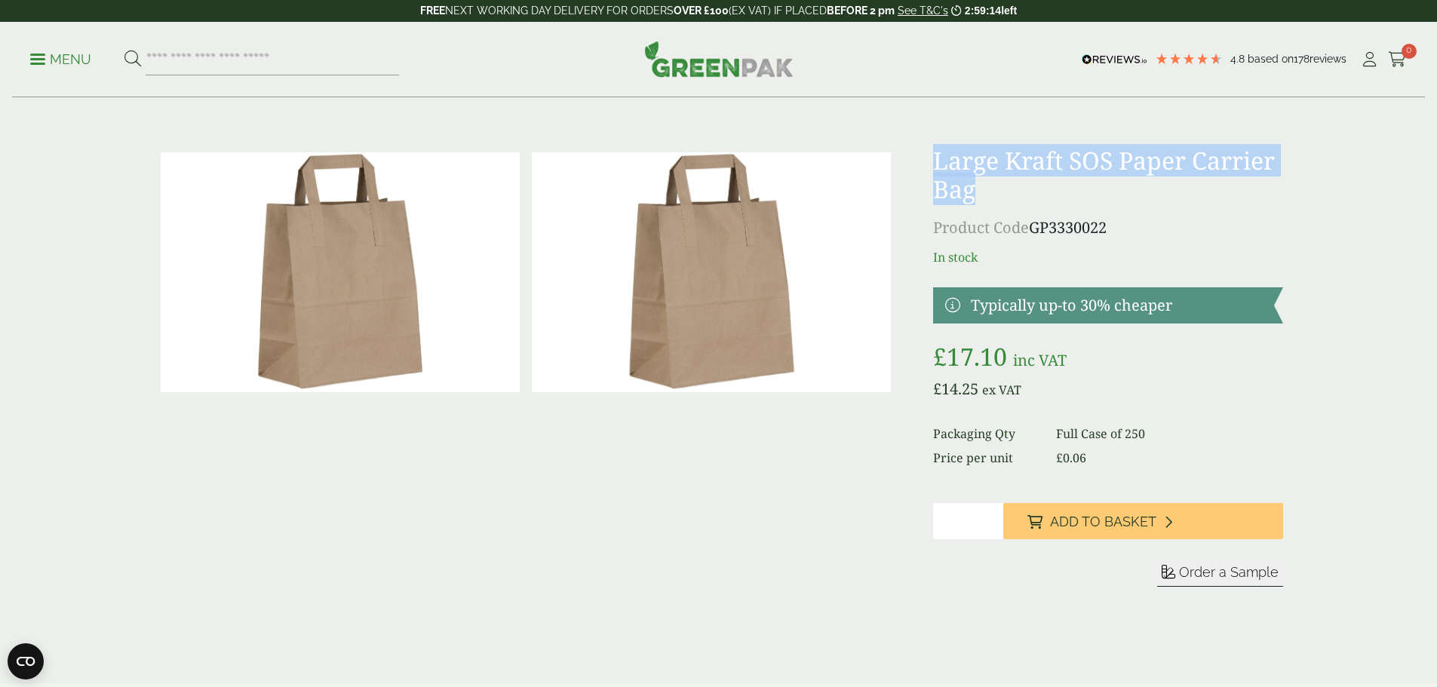
drag, startPoint x: 981, startPoint y: 199, endPoint x: 932, endPoint y: 171, distance: 55.8
click at [932, 171] on div "£" at bounding box center [719, 396] width 1147 height 501
copy h1 "Large Kraft SOS Paper Carrier Bag"
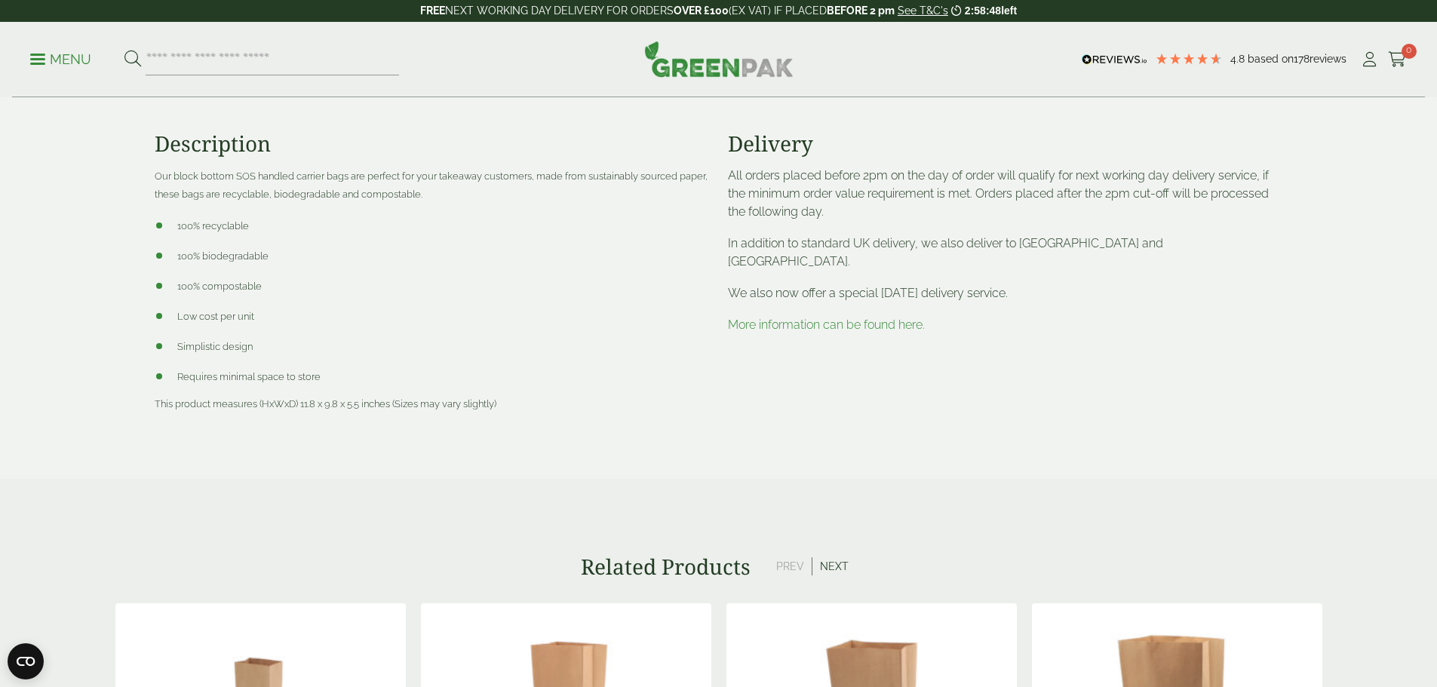
scroll to position [603, 0]
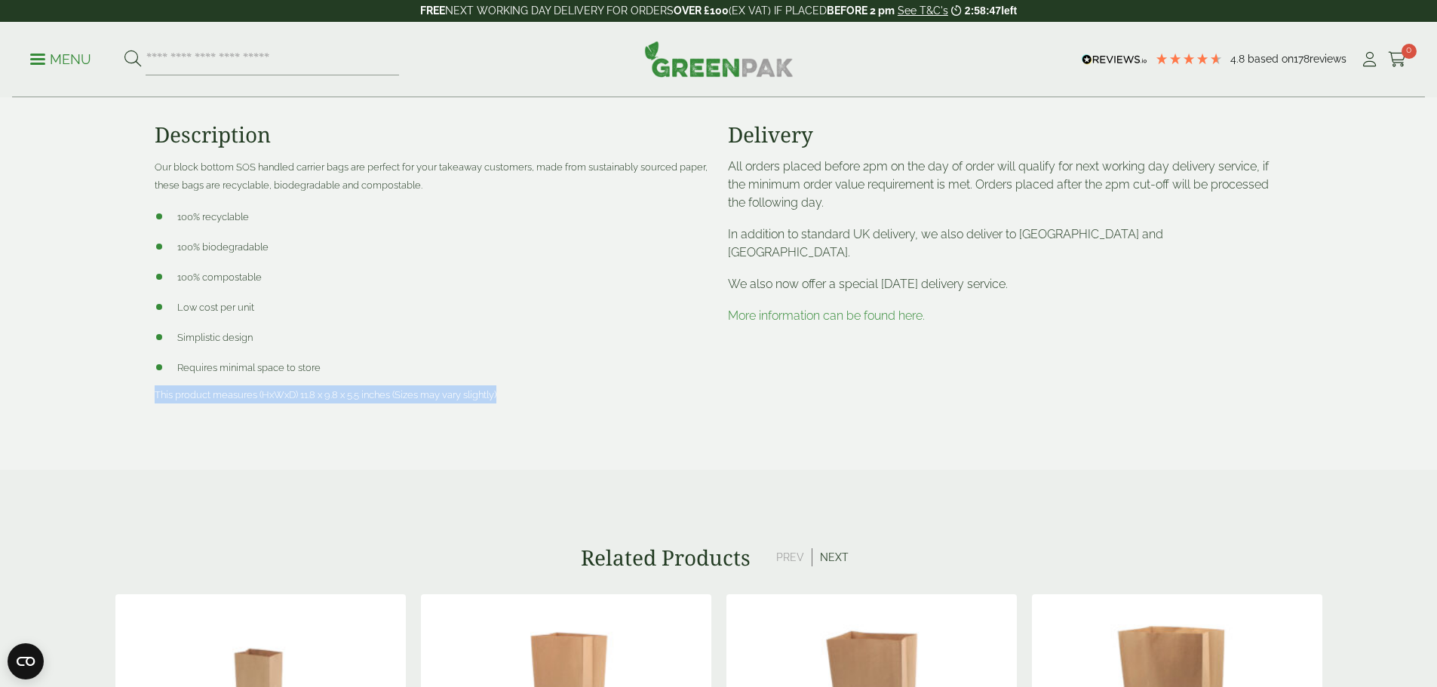
drag, startPoint x: 519, startPoint y: 385, endPoint x: 141, endPoint y: 393, distance: 378.0
click at [141, 393] on section "Description Our block bottom SOS handled carrier bags are perfect for your take…" at bounding box center [718, 275] width 1437 height 390
copy span "This product measures (HxWxD) 11.8 x 9.8 x 5.5 inches (Sizes may vary slightly)"
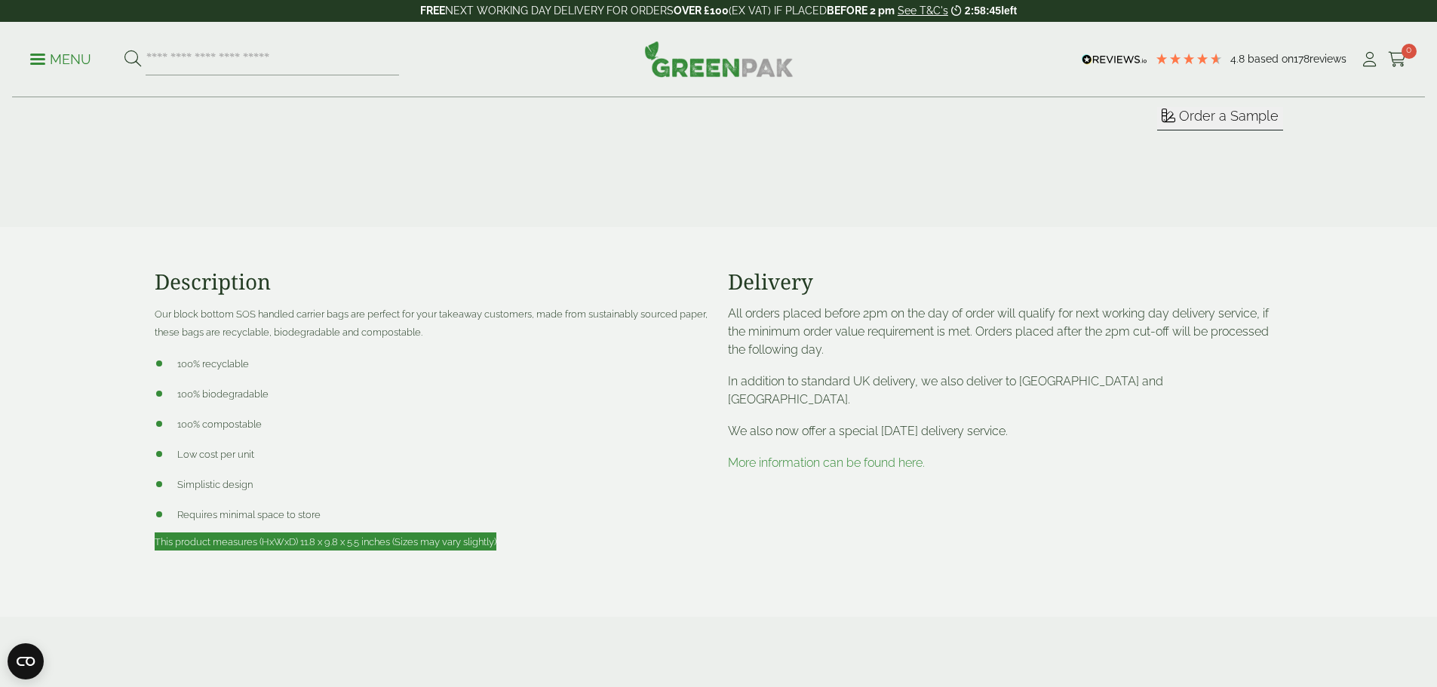
scroll to position [226, 0]
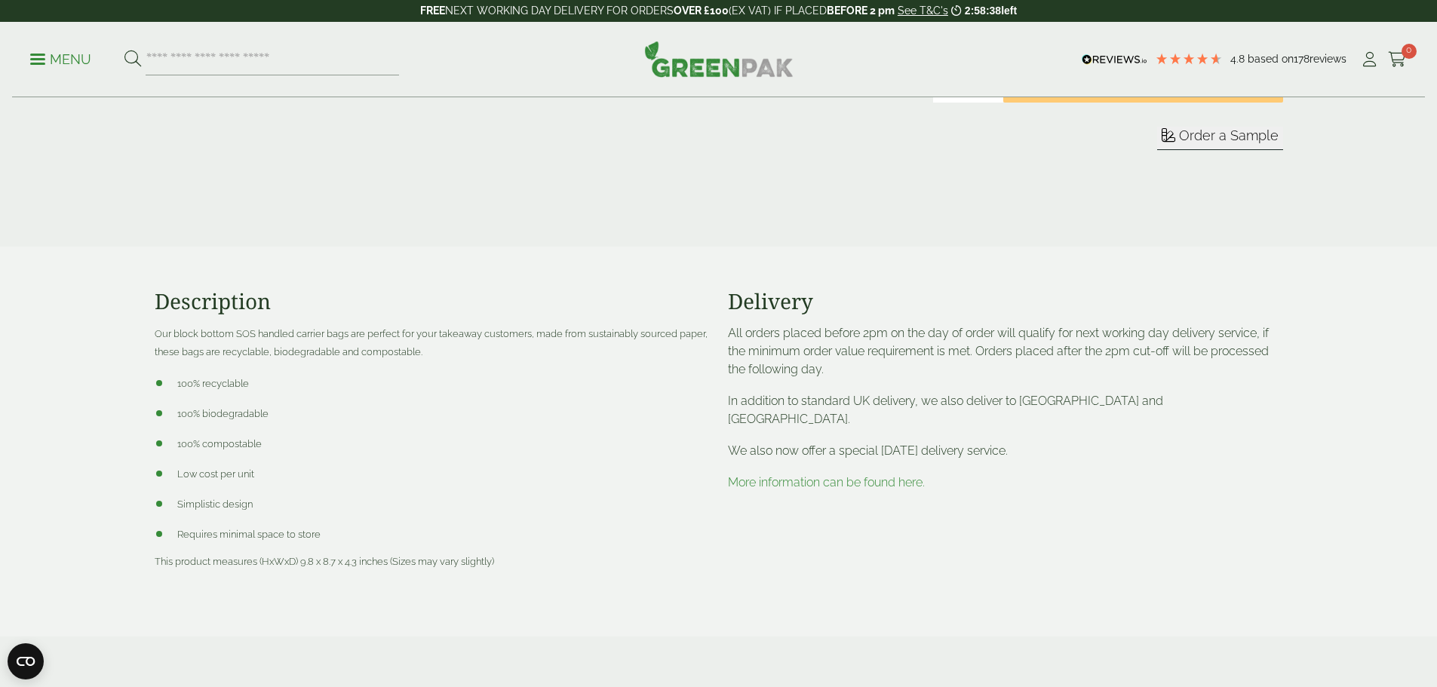
scroll to position [528, 0]
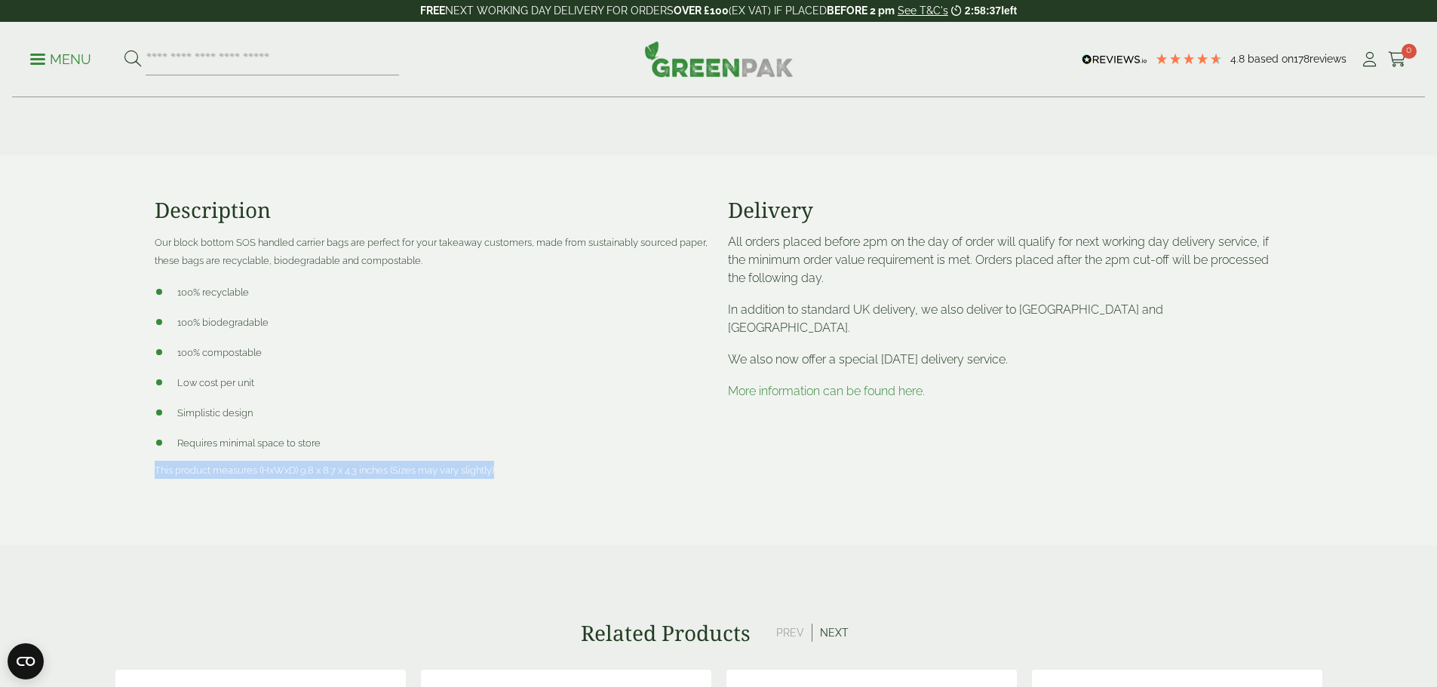
drag, startPoint x: 503, startPoint y: 473, endPoint x: 148, endPoint y: 475, distance: 355.3
click at [148, 475] on div "Description Our block bottom SOS handled carrier bags are perfect for your take…" at bounding box center [432, 351] width 573 height 306
copy span "This product measures (HxWxD) 9.8 x 8.7 x 4.3 inches (Sizes may vary slightly)"
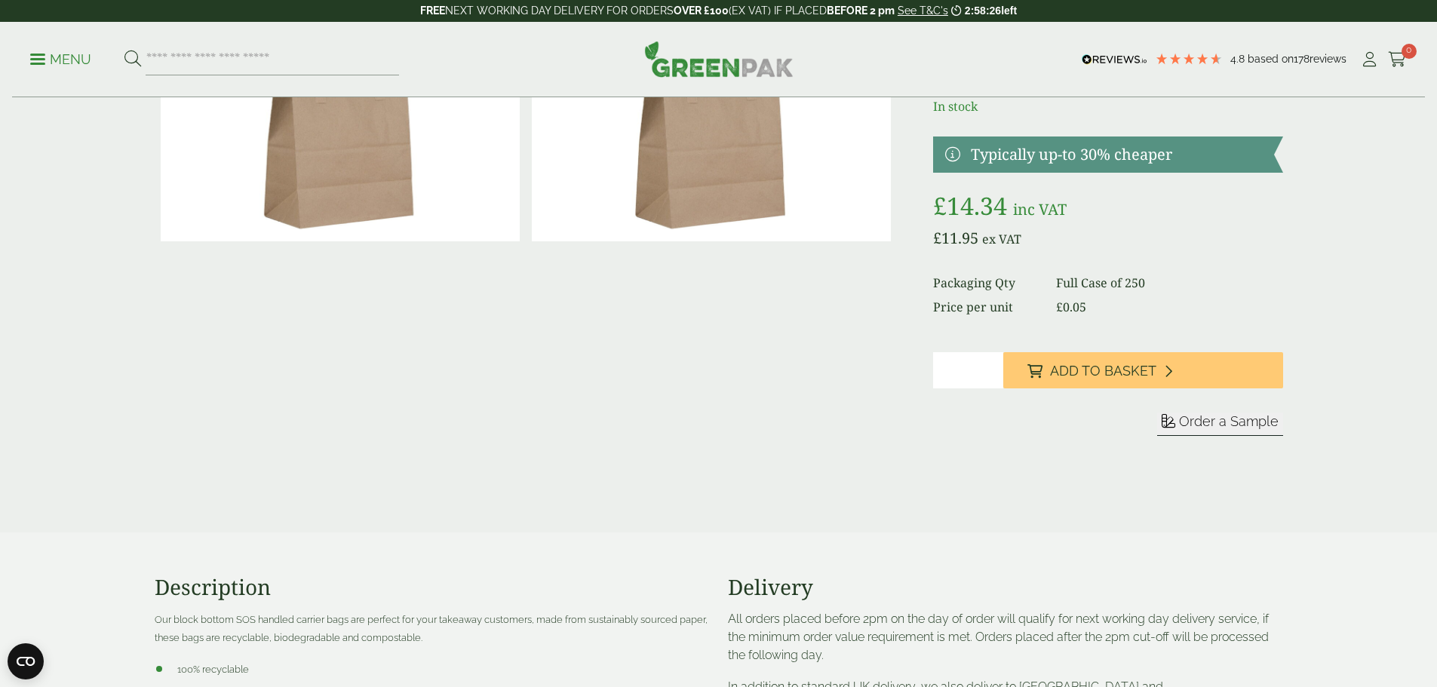
scroll to position [0, 0]
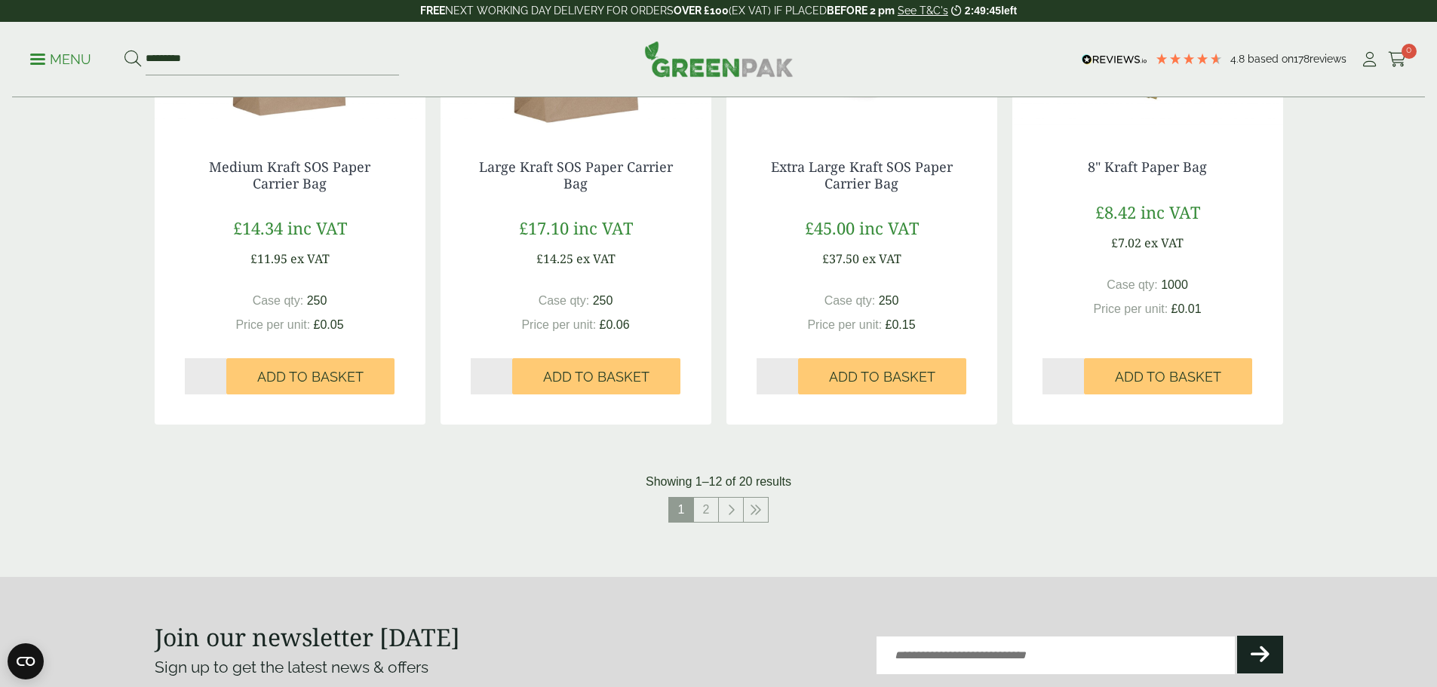
scroll to position [1433, 0]
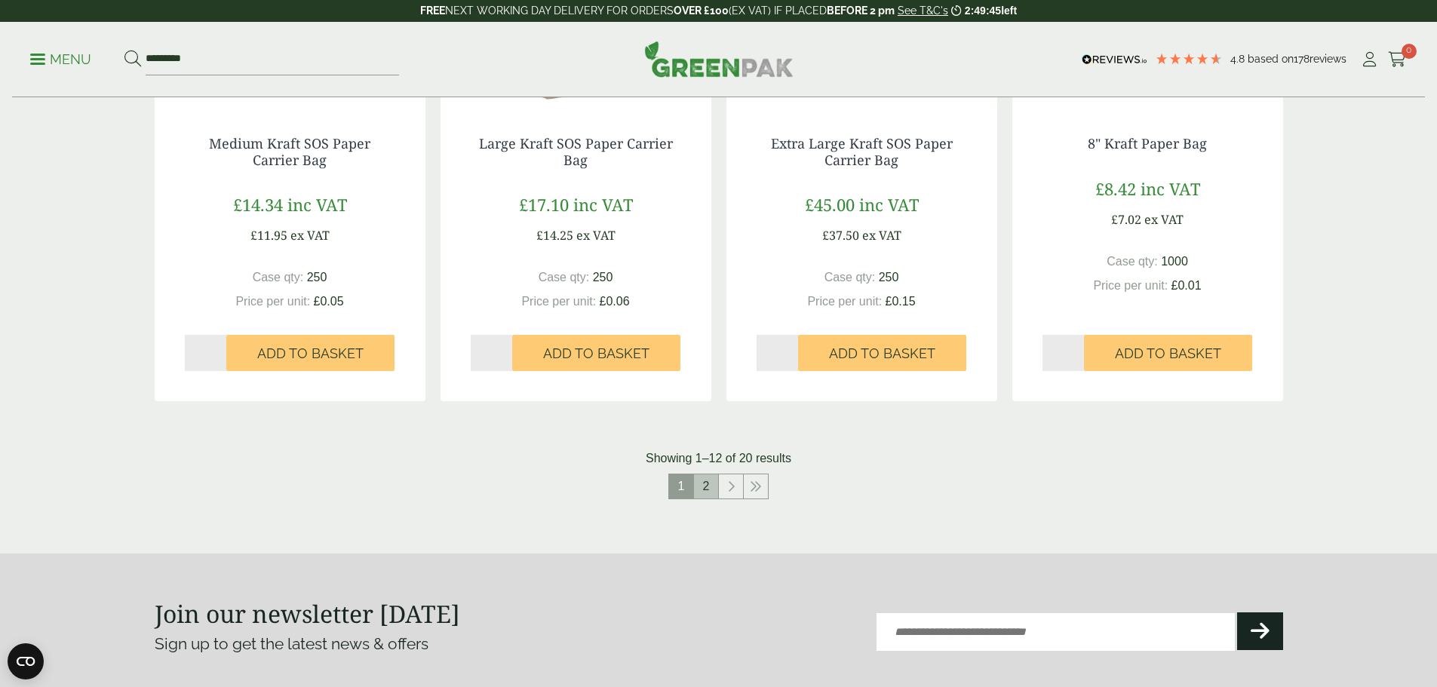
click at [711, 481] on link "2" at bounding box center [706, 486] width 24 height 24
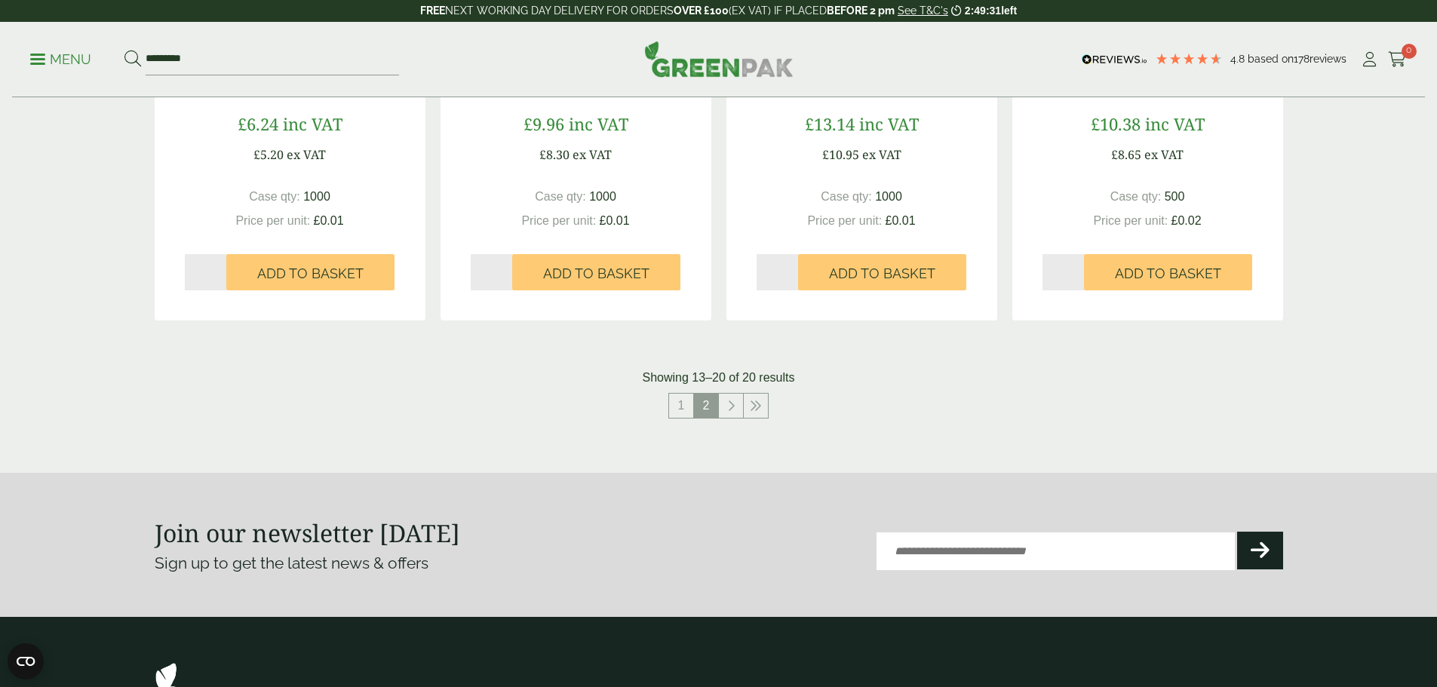
scroll to position [1207, 0]
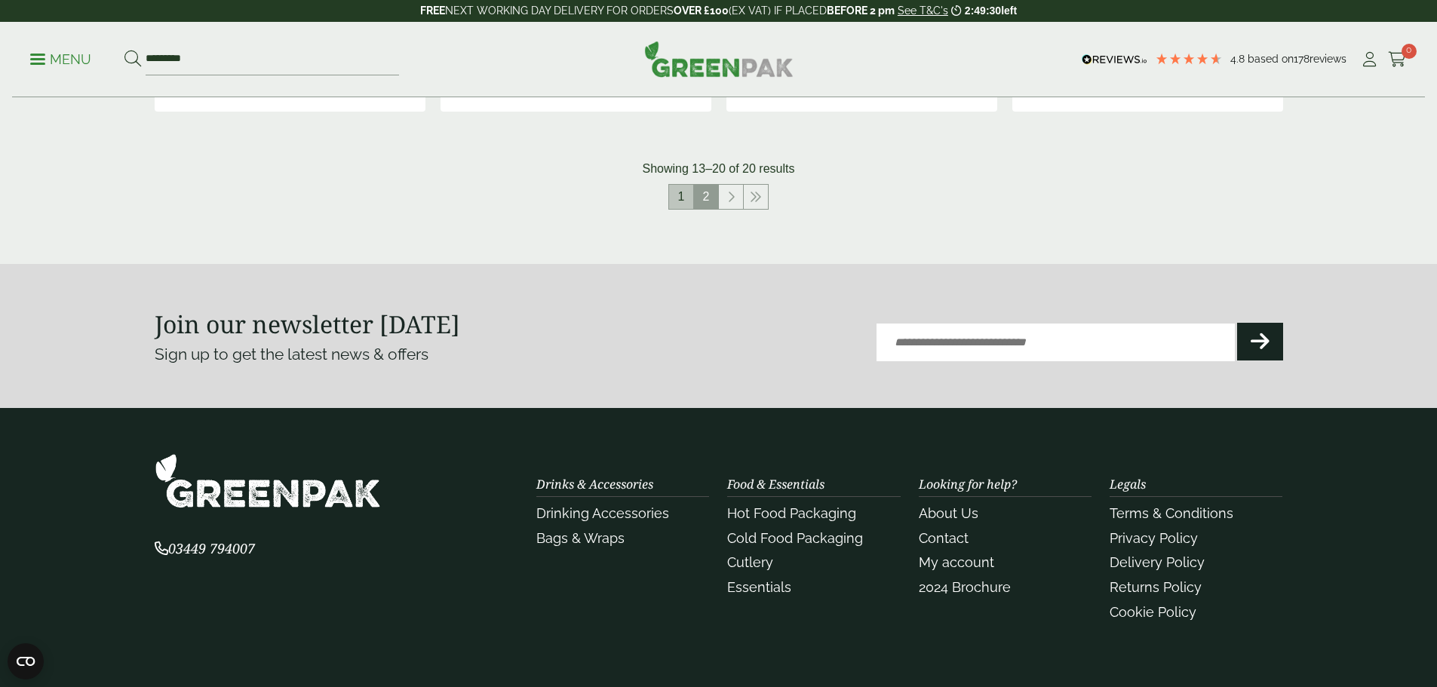
click at [682, 198] on link "1" at bounding box center [681, 197] width 24 height 24
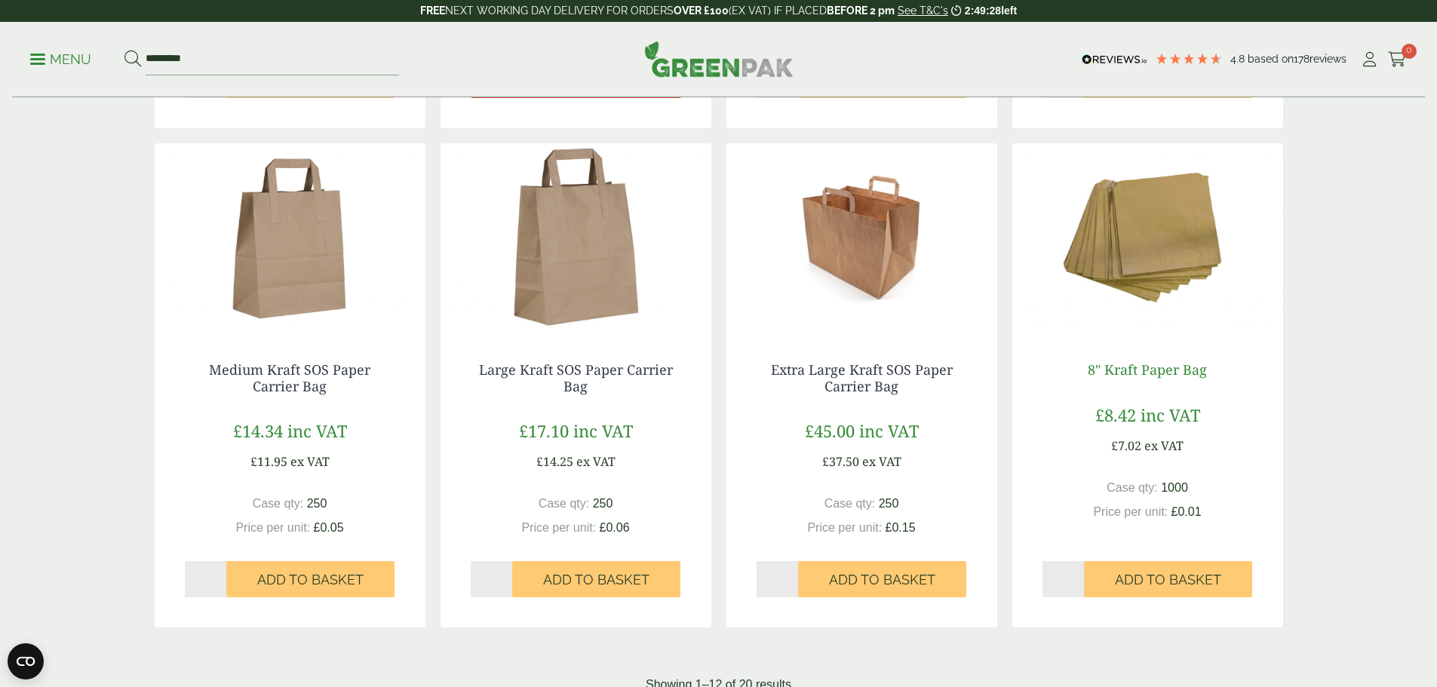
click at [1125, 367] on link "8" Kraft Paper Bag" at bounding box center [1147, 370] width 119 height 18
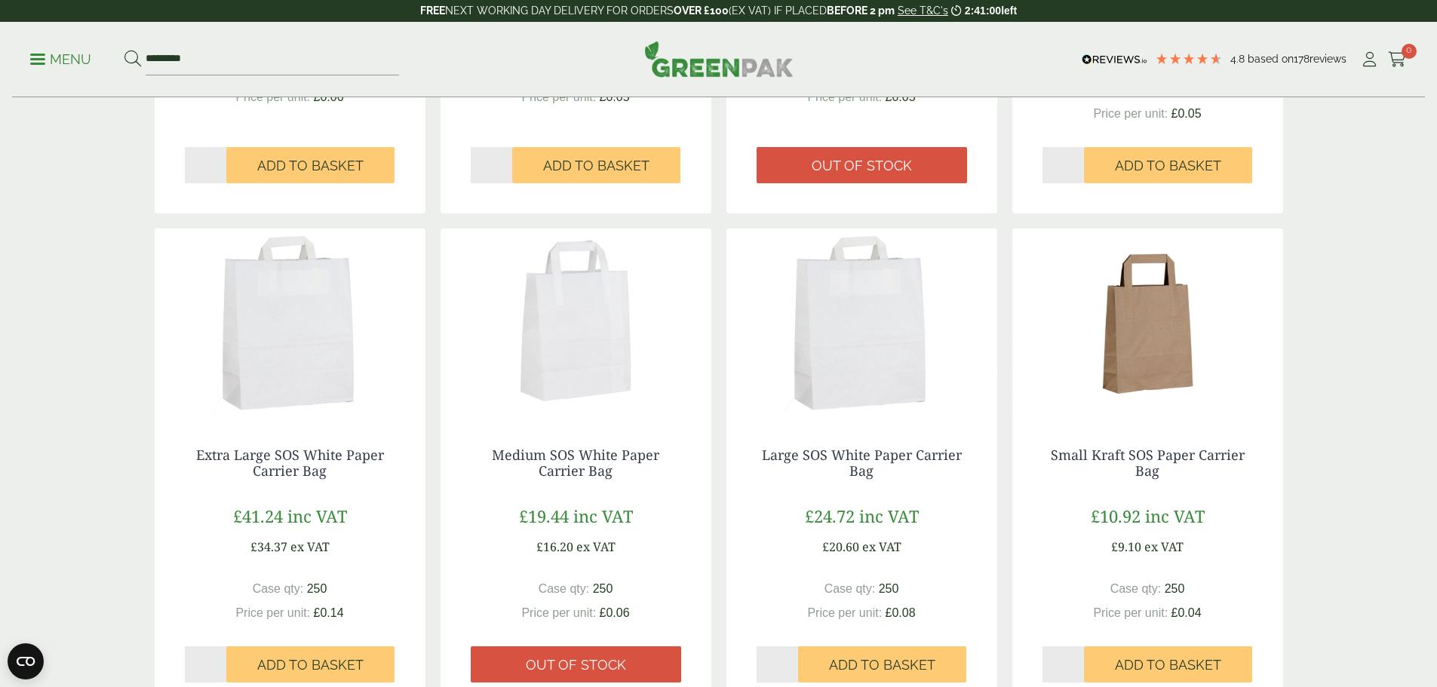
scroll to position [377, 0]
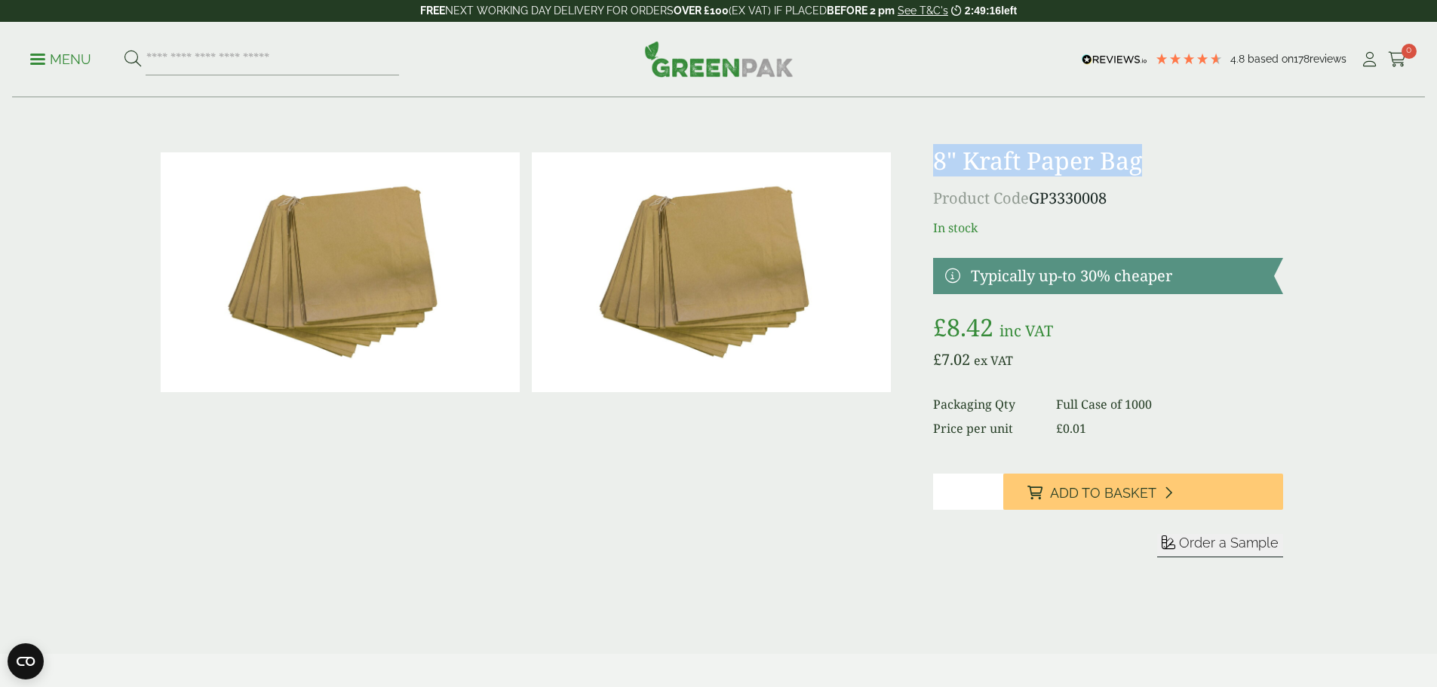
drag, startPoint x: 1144, startPoint y: 160, endPoint x: 936, endPoint y: 160, distance: 208.2
click at [936, 160] on h1 "8" Kraft Paper Bag" at bounding box center [1107, 160] width 349 height 29
copy h1 "8" Kraft Paper Bag"
drag, startPoint x: 930, startPoint y: 533, endPoint x: 898, endPoint y: 516, distance: 36.8
click at [930, 533] on div "£" at bounding box center [719, 381] width 1147 height 471
